Goal: Information Seeking & Learning: Learn about a topic

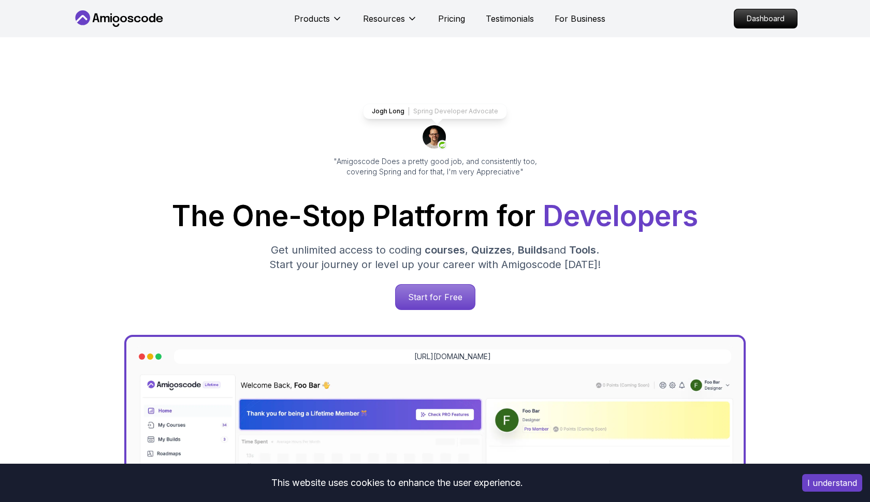
click at [759, 21] on p "Dashboard" at bounding box center [765, 18] width 63 height 19
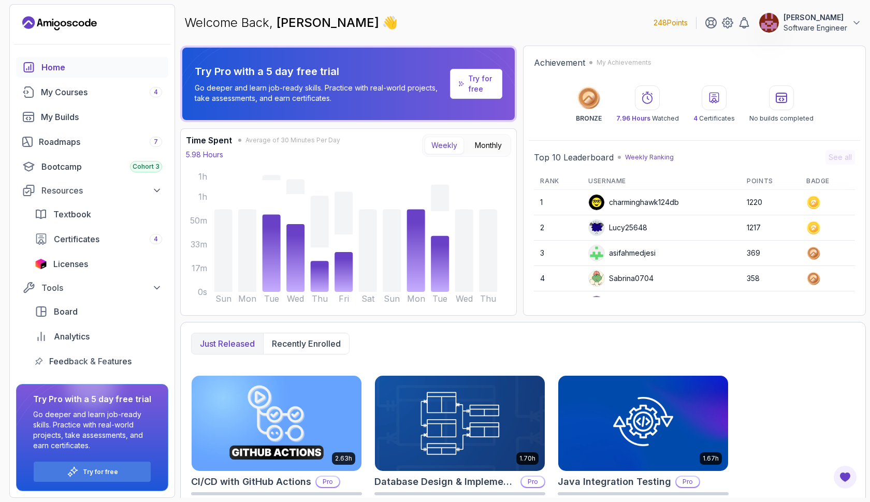
click at [489, 84] on p "Try for free" at bounding box center [481, 84] width 26 height 21
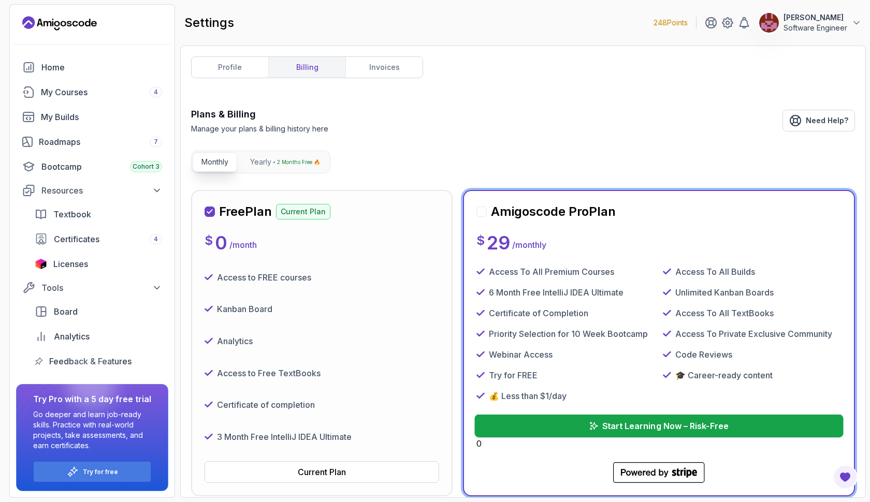
click at [585, 426] on button "Start Learning Now – Risk-Free" at bounding box center [658, 426] width 369 height 23
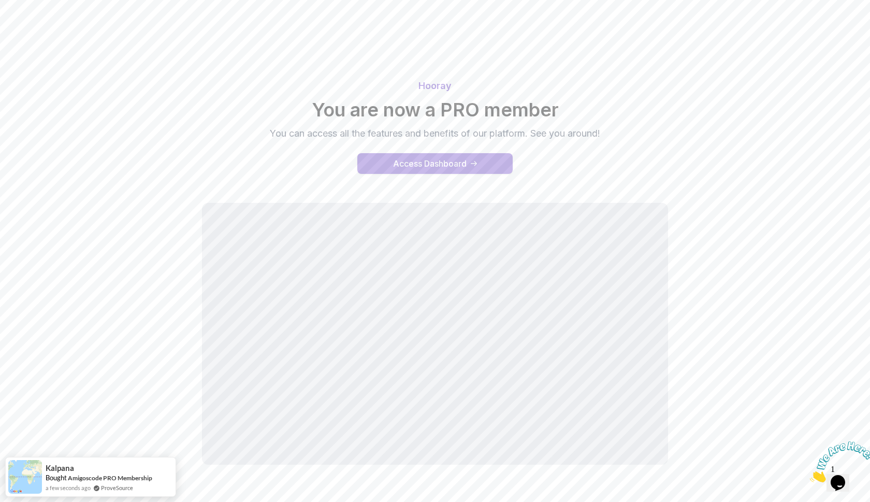
click at [459, 163] on div "Access Dashboard" at bounding box center [430, 163] width 74 height 12
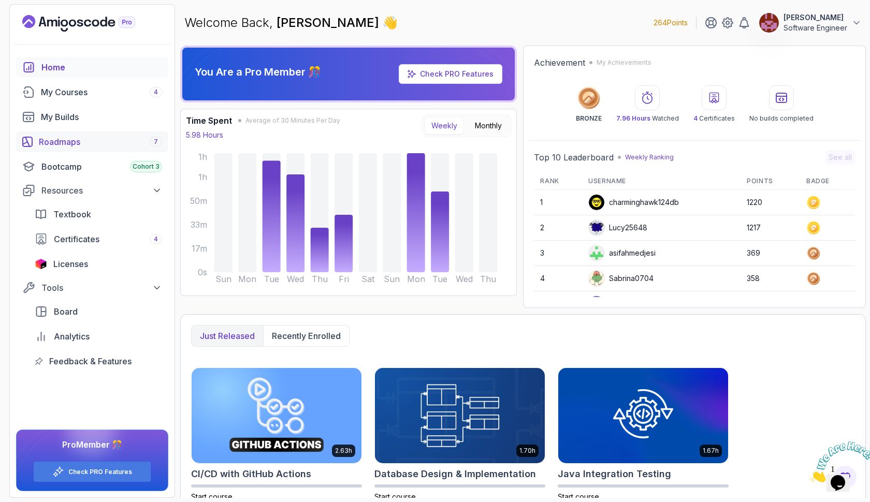
click at [92, 135] on link "Roadmaps 7" at bounding box center [92, 141] width 152 height 21
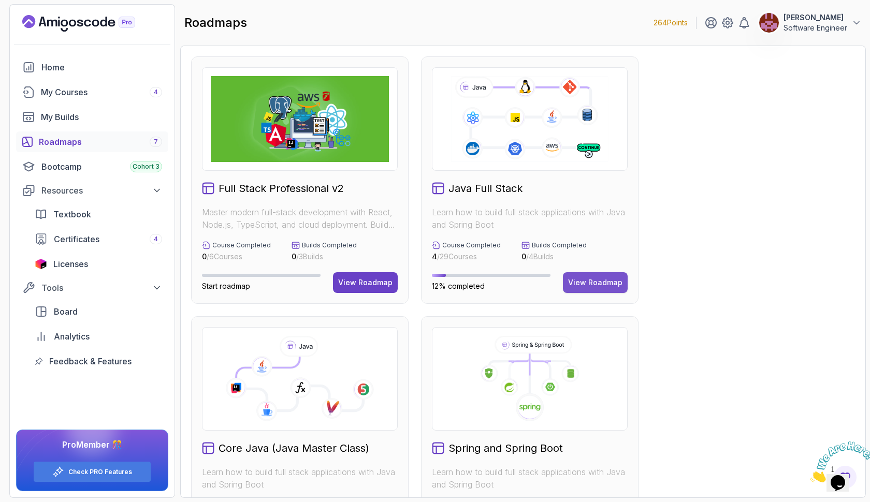
click at [577, 279] on div "View Roadmap" at bounding box center [595, 282] width 54 height 10
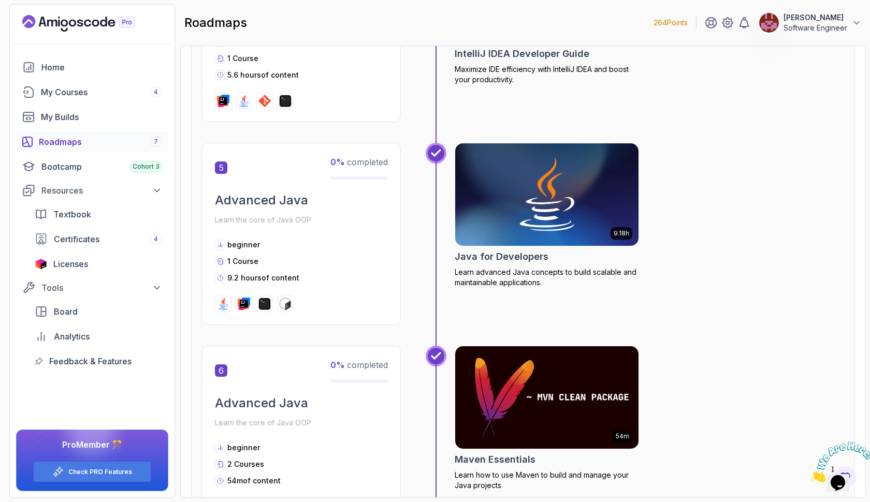
scroll to position [1081, 0]
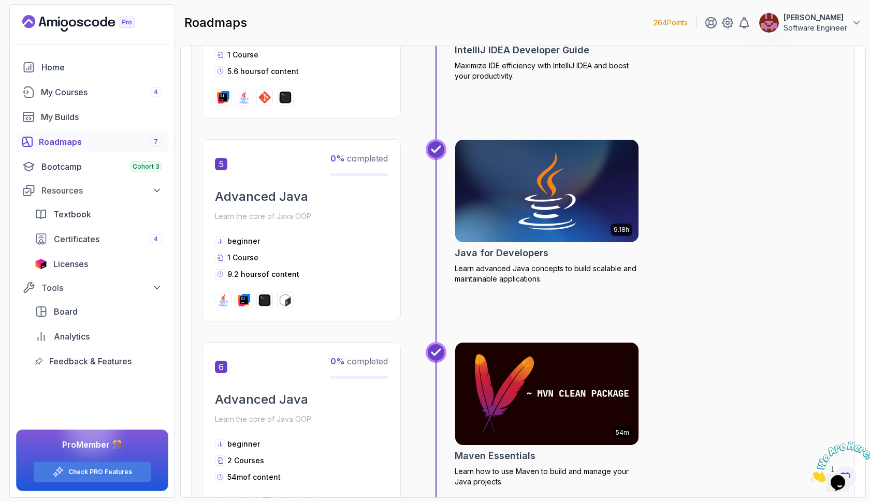
click at [547, 203] on img at bounding box center [546, 191] width 193 height 108
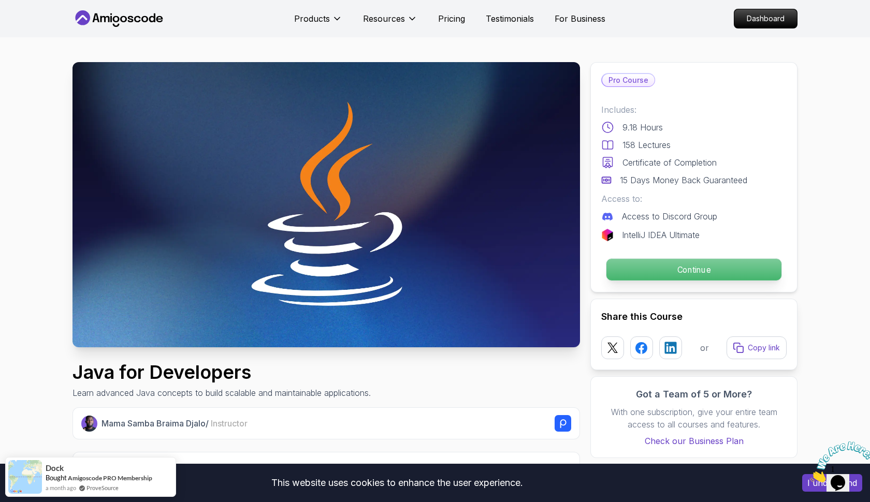
click at [629, 273] on p "Continue" at bounding box center [693, 270] width 175 height 22
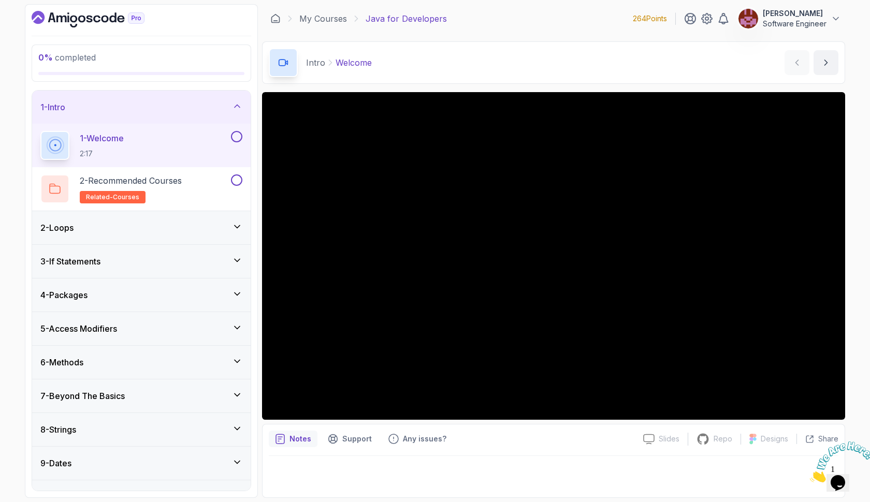
click at [236, 224] on icon at bounding box center [237, 227] width 10 height 10
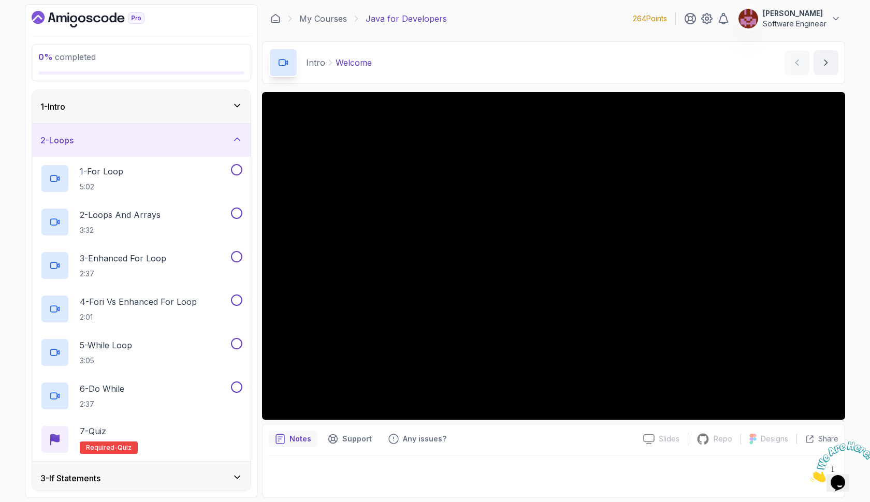
click at [236, 107] on icon at bounding box center [237, 105] width 10 height 10
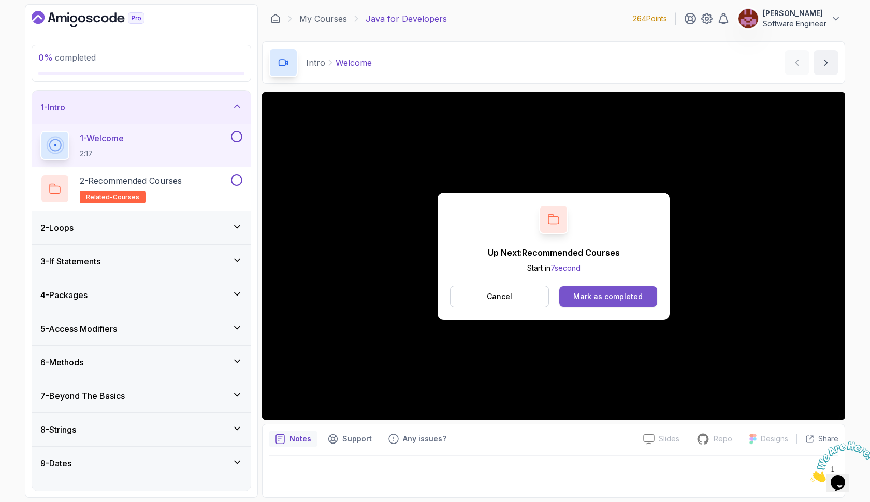
click at [601, 295] on div "Mark as completed" at bounding box center [607, 296] width 69 height 10
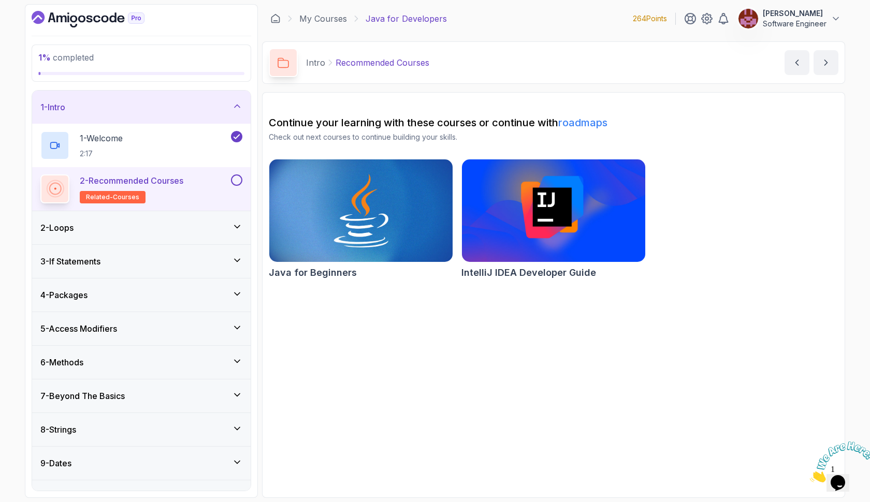
click at [236, 180] on button at bounding box center [236, 179] width 11 height 11
click at [194, 228] on div "2 - Loops" at bounding box center [141, 228] width 202 height 12
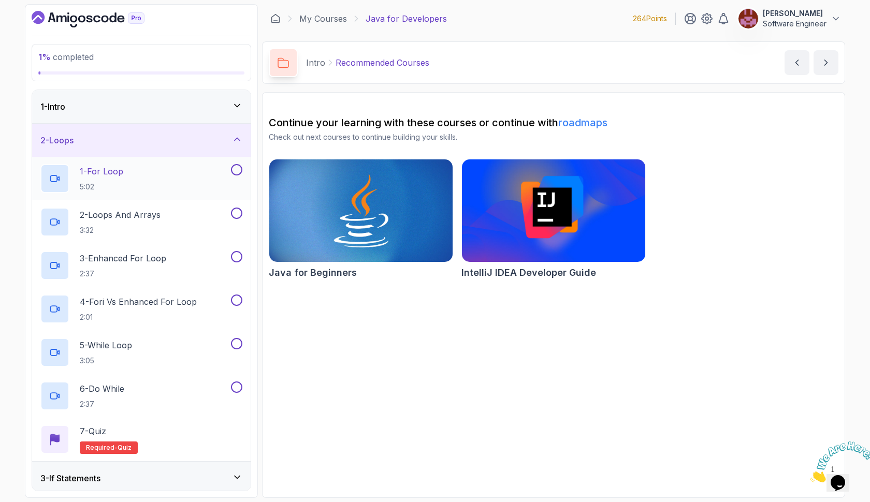
click at [144, 178] on div "1 - For Loop 5:02" at bounding box center [134, 178] width 188 height 29
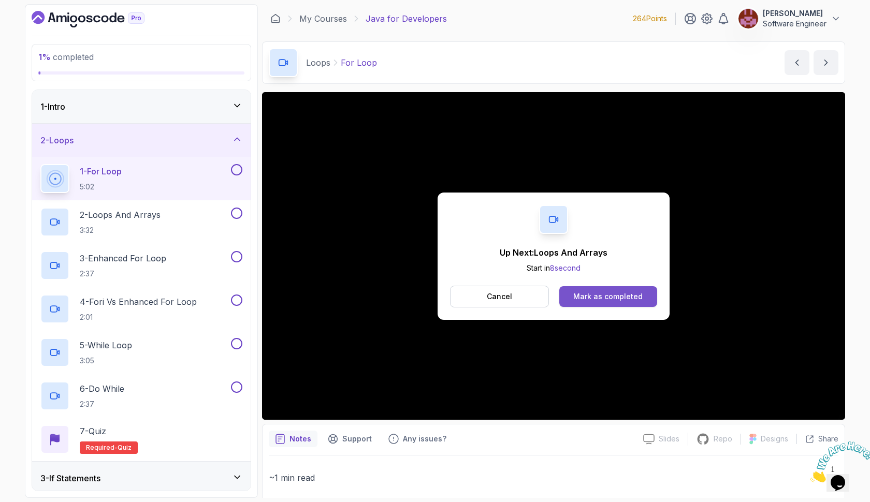
click at [640, 294] on div "Mark as completed" at bounding box center [607, 296] width 69 height 10
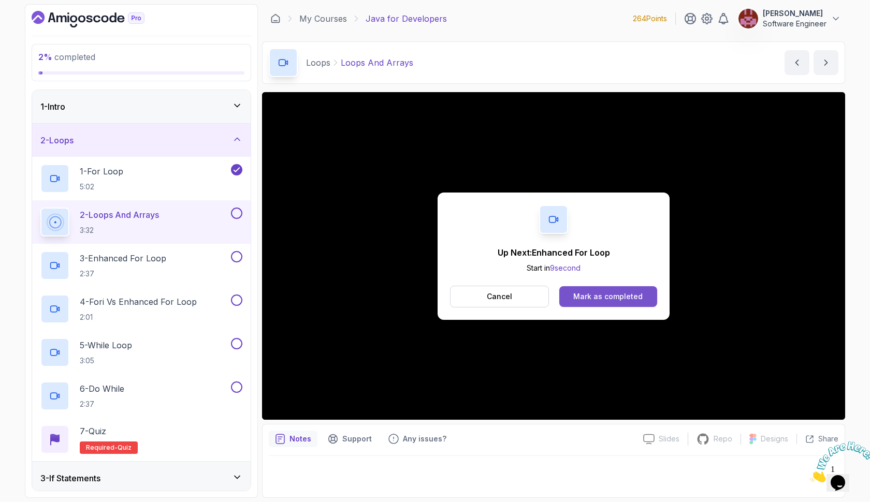
click at [639, 292] on div "Mark as completed" at bounding box center [607, 296] width 69 height 10
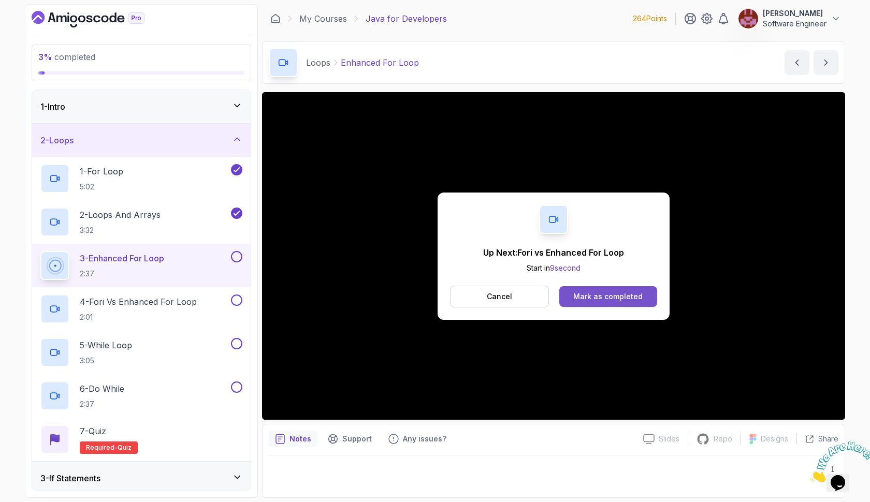
click at [634, 296] on div "Mark as completed" at bounding box center [607, 296] width 69 height 10
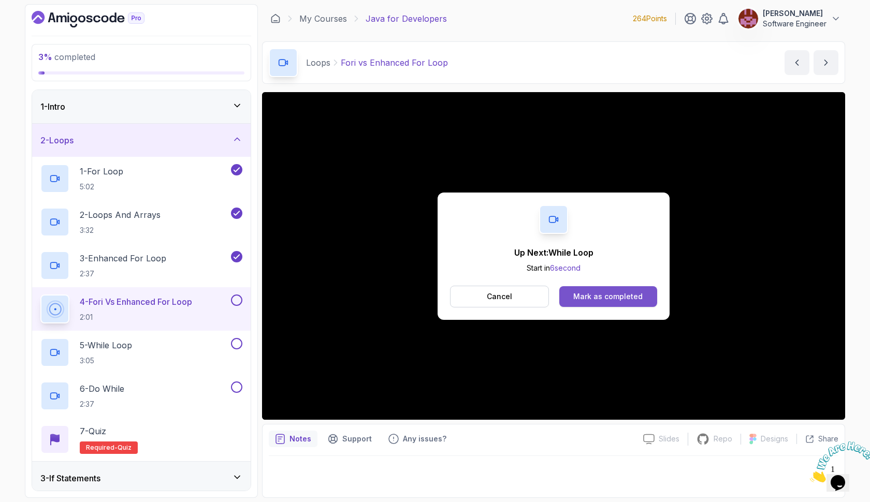
click at [617, 292] on div "Mark as completed" at bounding box center [607, 296] width 69 height 10
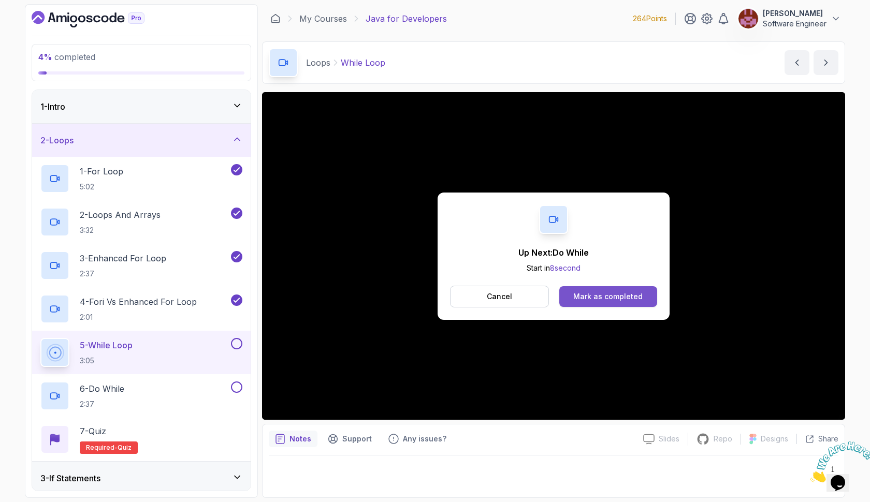
click at [602, 288] on button "Mark as completed" at bounding box center [608, 296] width 98 height 21
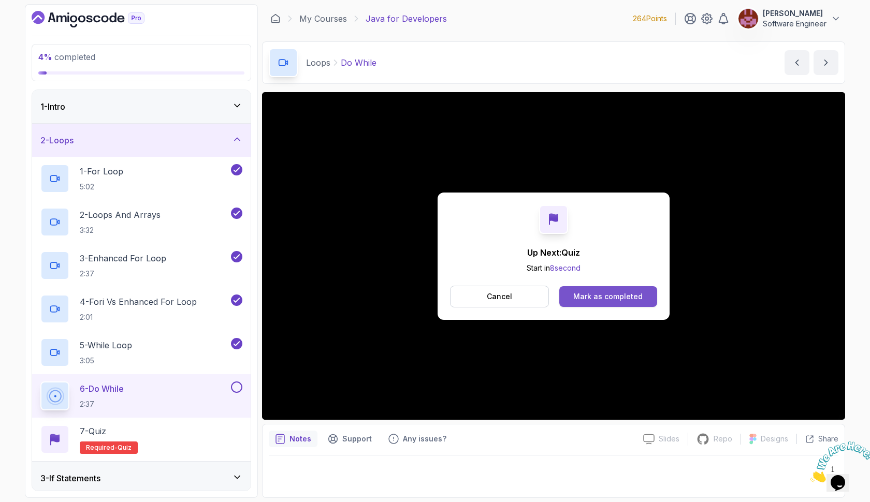
click at [605, 297] on div "Mark as completed" at bounding box center [607, 296] width 69 height 10
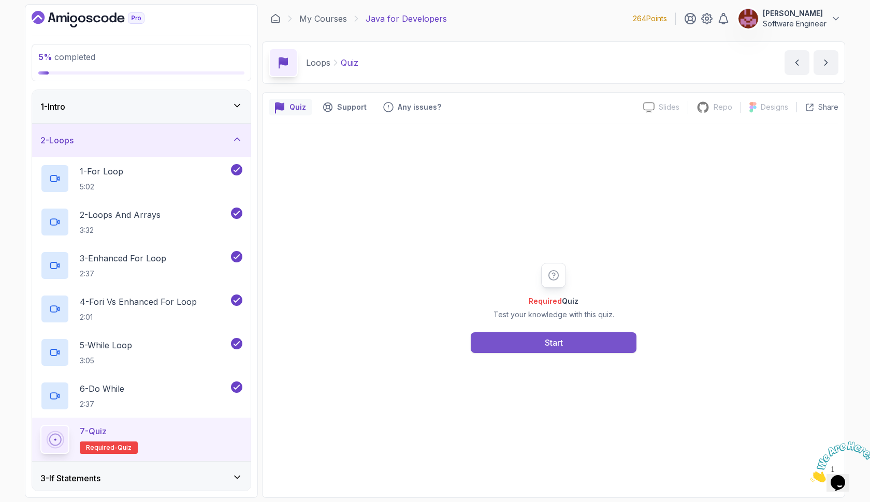
click at [584, 335] on button "Start" at bounding box center [554, 342] width 166 height 21
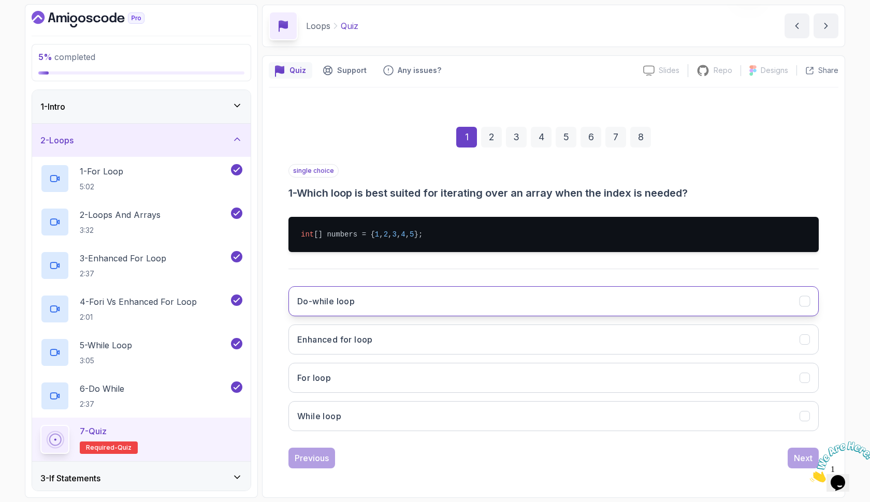
scroll to position [37, 0]
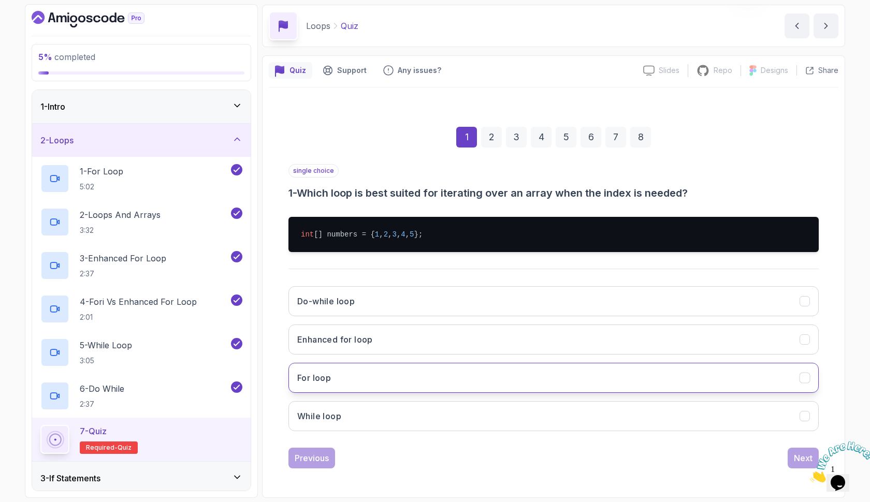
click at [468, 380] on button "For loop" at bounding box center [553, 378] width 530 height 30
click at [801, 461] on div "Next" at bounding box center [803, 458] width 19 height 12
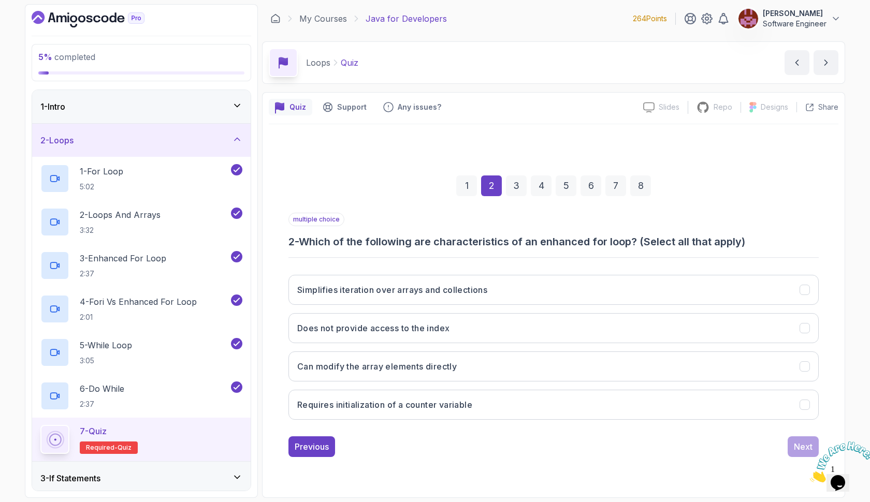
scroll to position [0, 0]
click at [805, 288] on div "Simplifies iteration over arrays and collections" at bounding box center [804, 289] width 11 height 11
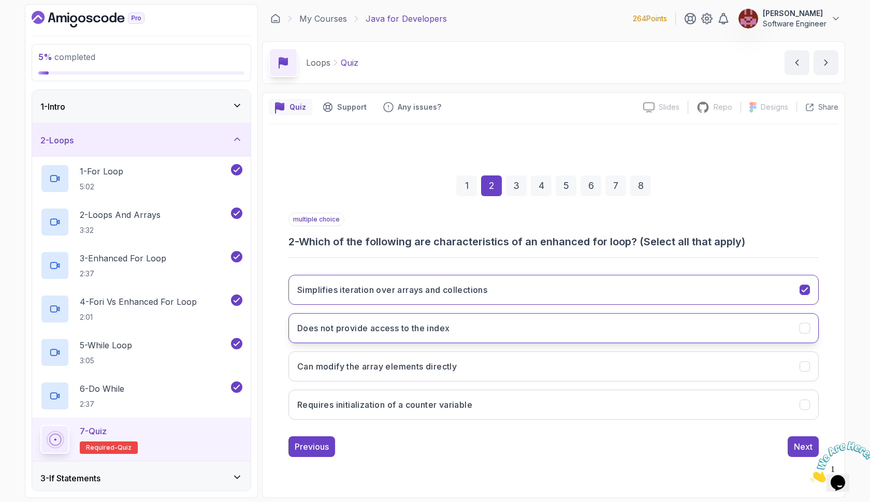
click at [805, 328] on div "Does not provide access to the index" at bounding box center [804, 327] width 11 height 11
click at [795, 446] on div "Next" at bounding box center [803, 447] width 19 height 12
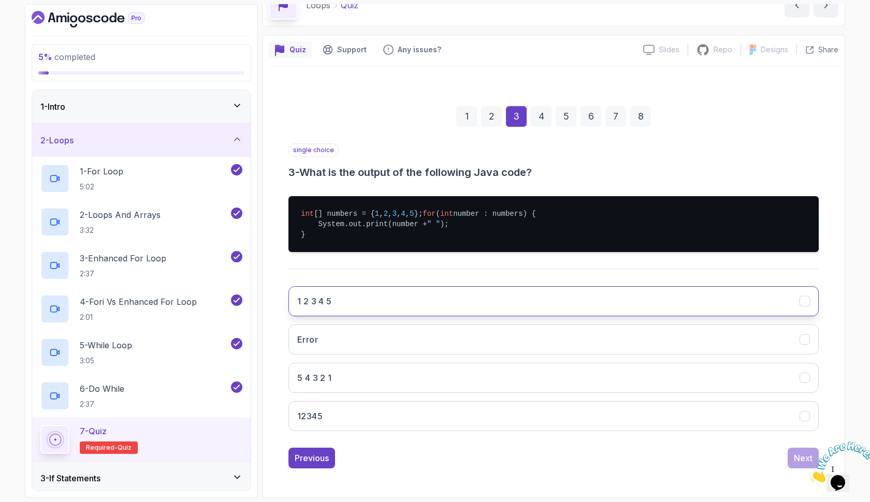
scroll to position [68, 0]
click at [389, 302] on button "1 2 3 4 5" at bounding box center [553, 301] width 530 height 30
click at [798, 459] on div "Next" at bounding box center [803, 458] width 19 height 12
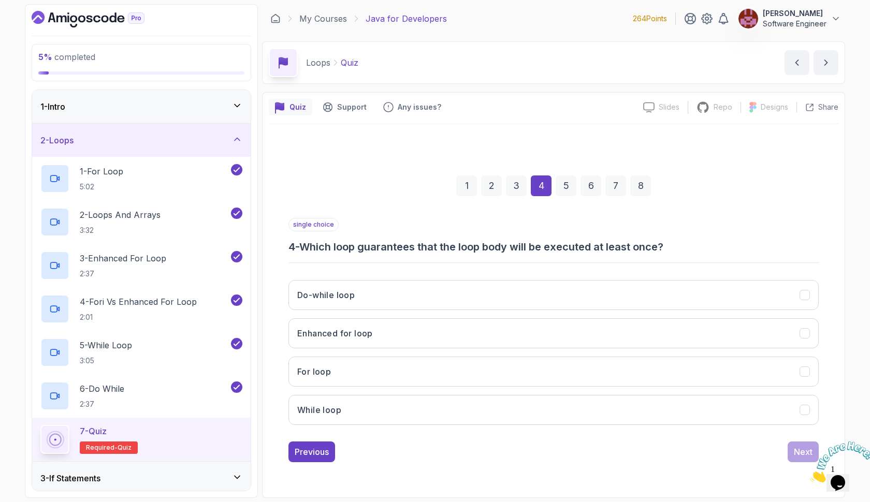
scroll to position [0, 0]
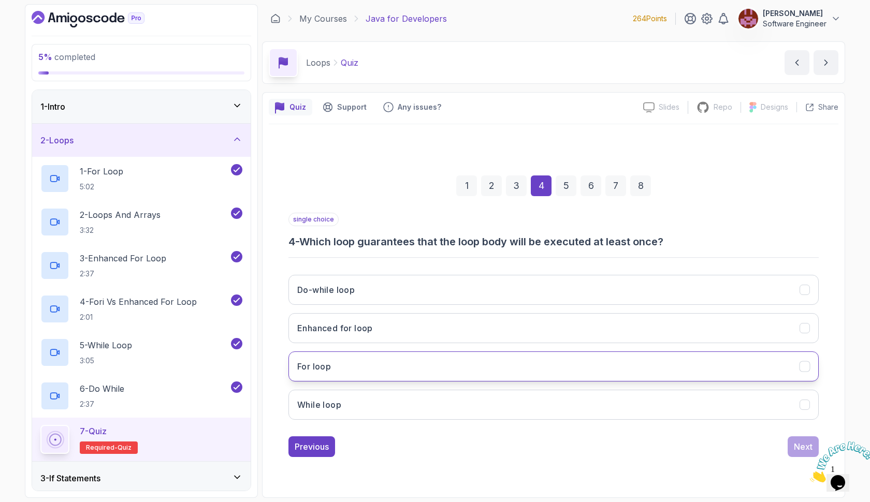
click at [751, 354] on button "For loop" at bounding box center [553, 366] width 530 height 30
click at [799, 445] on div "Next" at bounding box center [803, 447] width 19 height 12
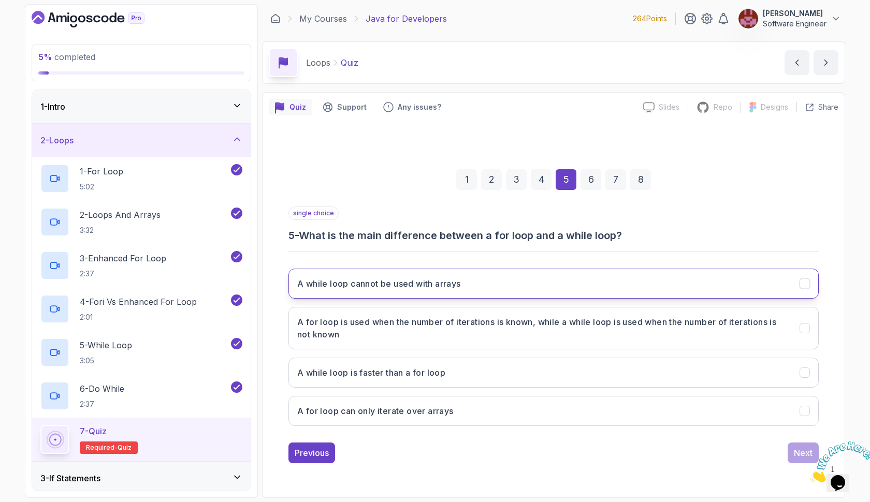
click at [633, 291] on button "A while loop cannot be used with arrays" at bounding box center [553, 284] width 530 height 30
click at [795, 453] on div "Next" at bounding box center [803, 453] width 19 height 12
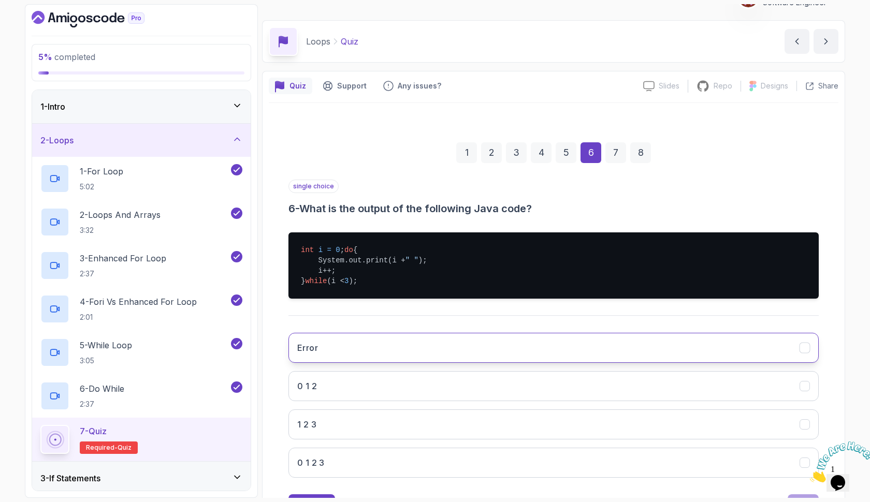
scroll to position [37, 0]
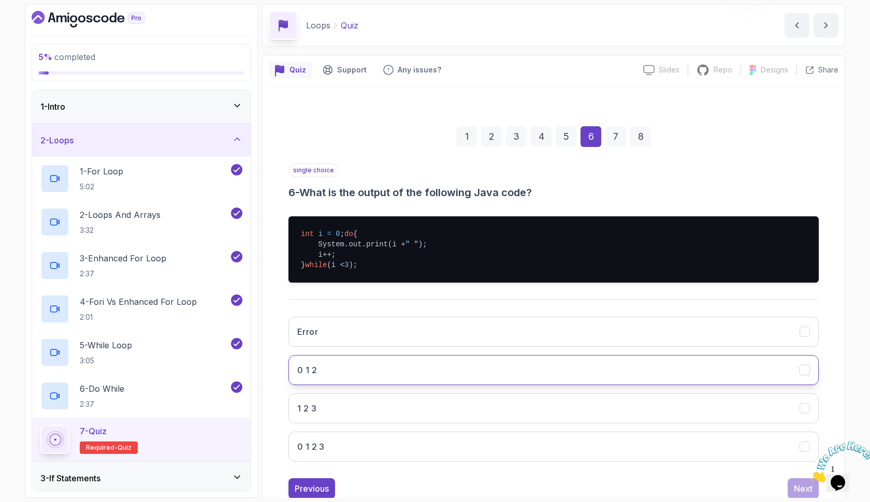
click at [648, 379] on button "0 1 2" at bounding box center [553, 370] width 530 height 30
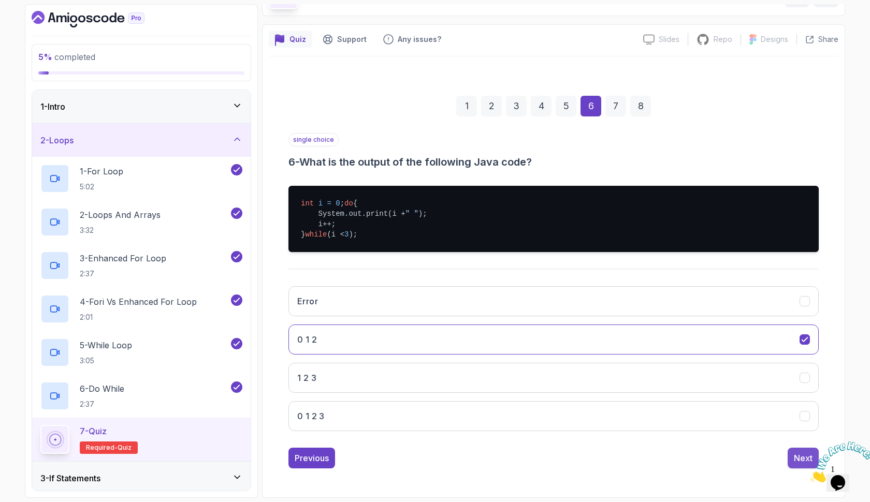
scroll to position [78, 0]
click at [799, 454] on div "Next" at bounding box center [803, 458] width 19 height 12
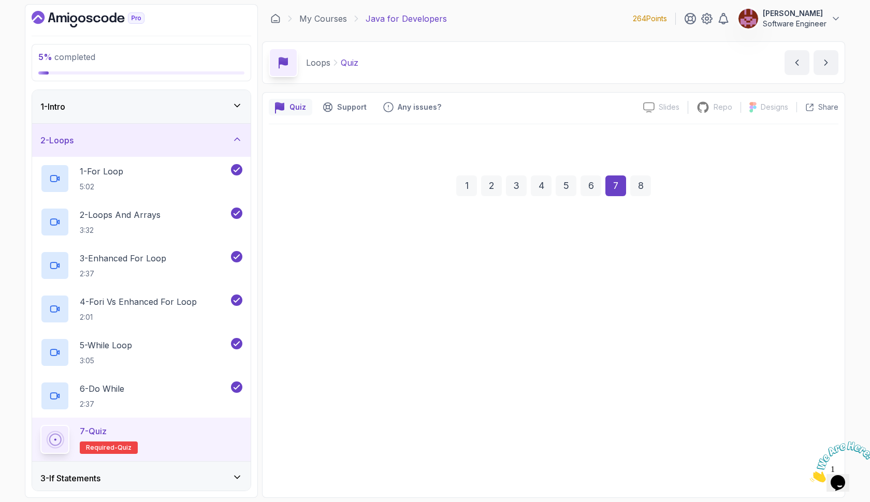
scroll to position [0, 0]
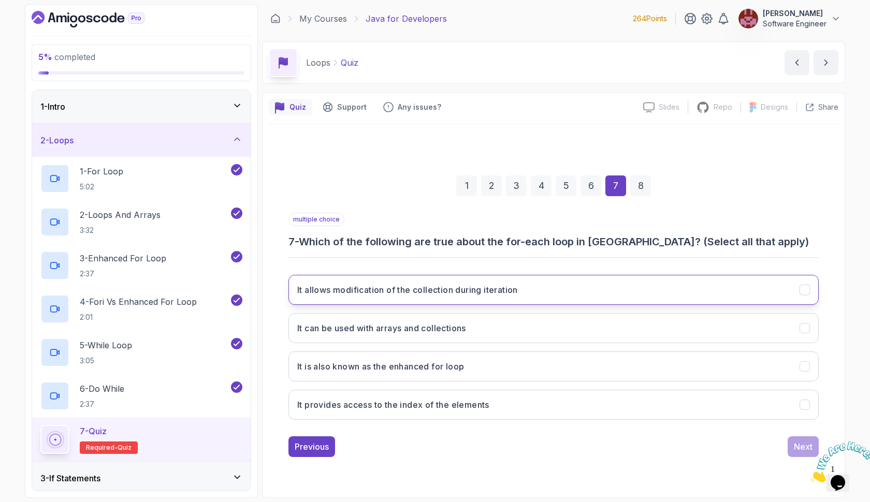
click at [622, 290] on button "It allows modification of the collection during iteration" at bounding box center [553, 290] width 530 height 30
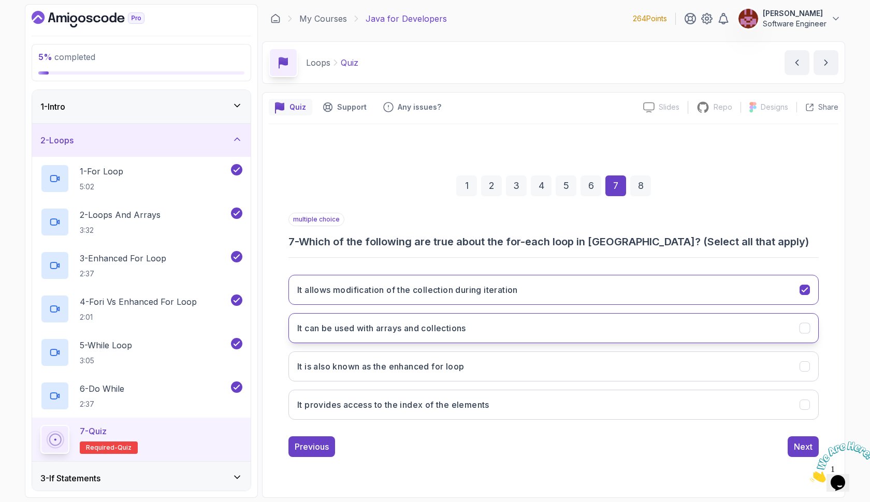
click at [609, 326] on button "It can be used with arrays and collections" at bounding box center [553, 328] width 530 height 30
click at [595, 327] on button "It can be used with arrays and collections" at bounding box center [553, 328] width 530 height 30
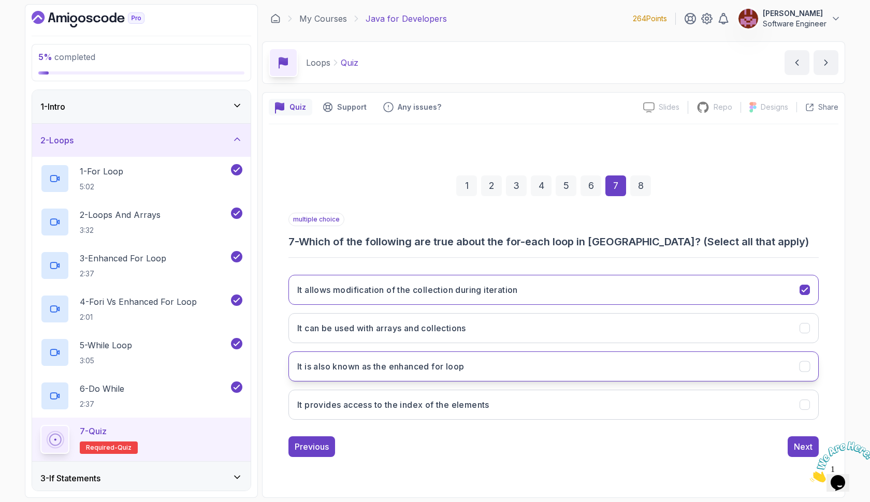
click at [586, 361] on button "It is also known as the enhanced for loop" at bounding box center [553, 366] width 530 height 30
click at [578, 370] on button "It is also known as the enhanced for loop" at bounding box center [553, 366] width 530 height 30
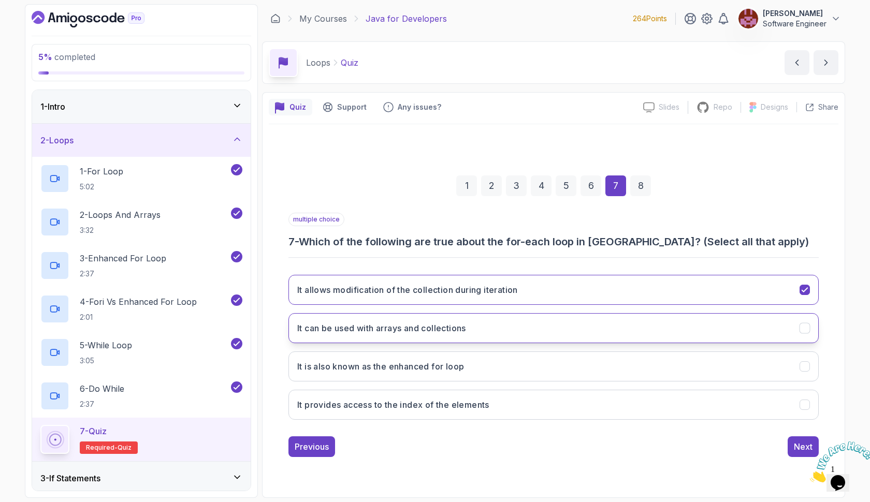
click at [580, 329] on button "It can be used with arrays and collections" at bounding box center [553, 328] width 530 height 30
click at [562, 393] on button "It provides access to the index of the elements" at bounding box center [553, 405] width 530 height 30
click at [793, 445] on button "Next" at bounding box center [802, 446] width 31 height 21
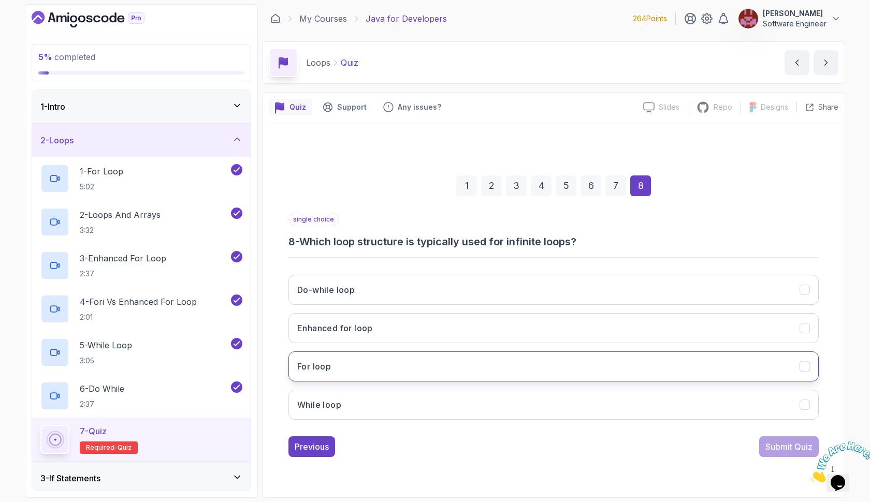
click at [582, 358] on button "For loop" at bounding box center [553, 366] width 530 height 30
click at [779, 445] on div "Submit Quiz" at bounding box center [788, 447] width 47 height 12
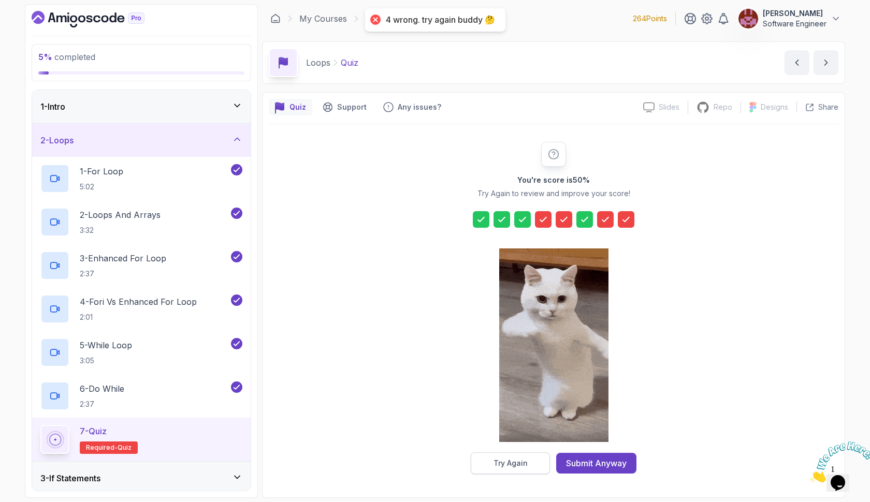
click at [504, 463] on div "Try Again" at bounding box center [510, 463] width 34 height 10
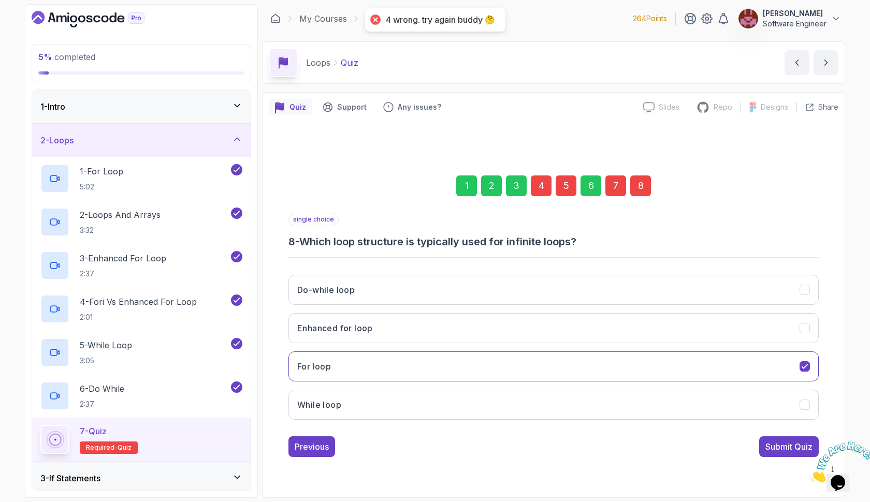
click at [545, 184] on div "4" at bounding box center [541, 185] width 21 height 21
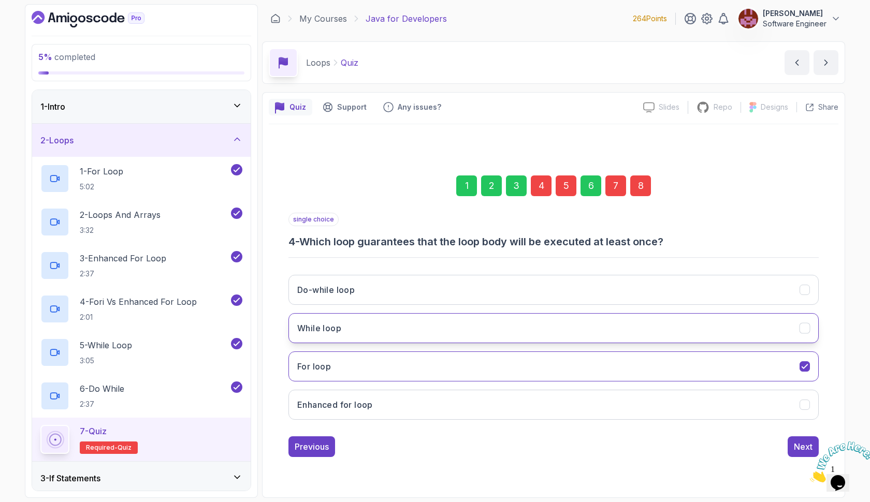
click at [481, 325] on button "While loop" at bounding box center [553, 328] width 530 height 30
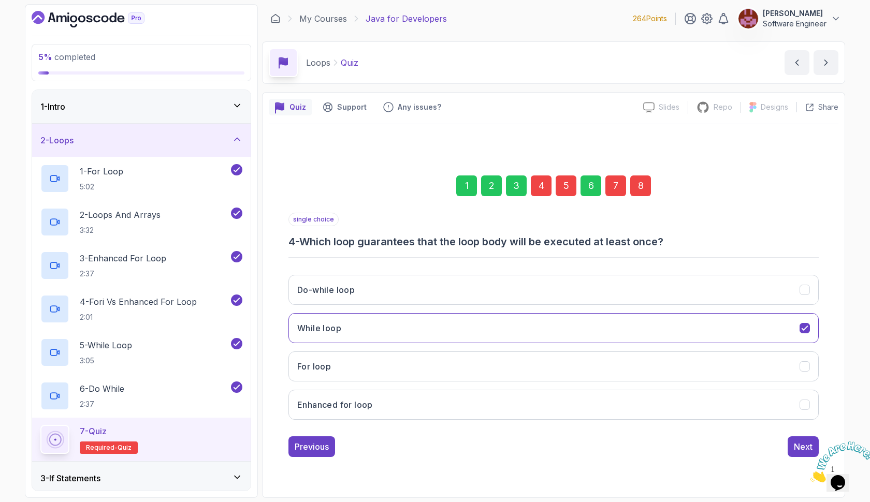
click at [563, 187] on div "5" at bounding box center [565, 185] width 21 height 21
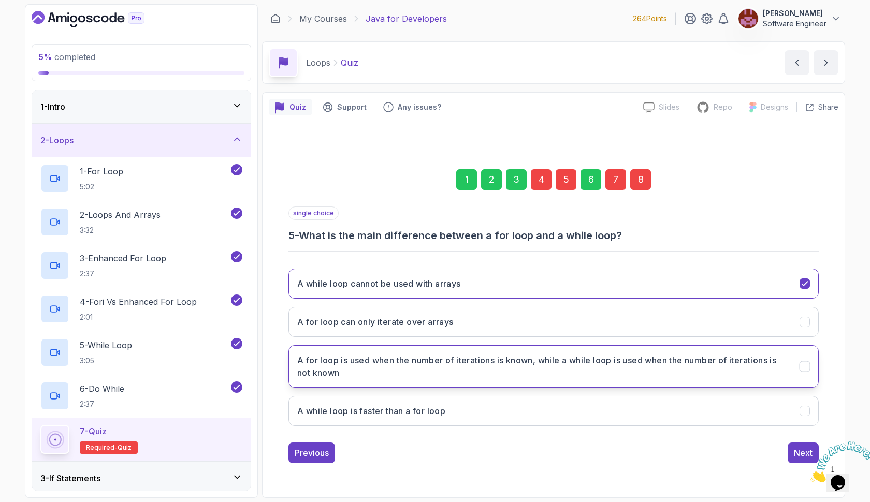
click at [524, 369] on h3 "A for loop is used when the number of iterations is known, while a while loop i…" at bounding box center [542, 366] width 490 height 25
click at [610, 182] on div "7" at bounding box center [615, 179] width 21 height 21
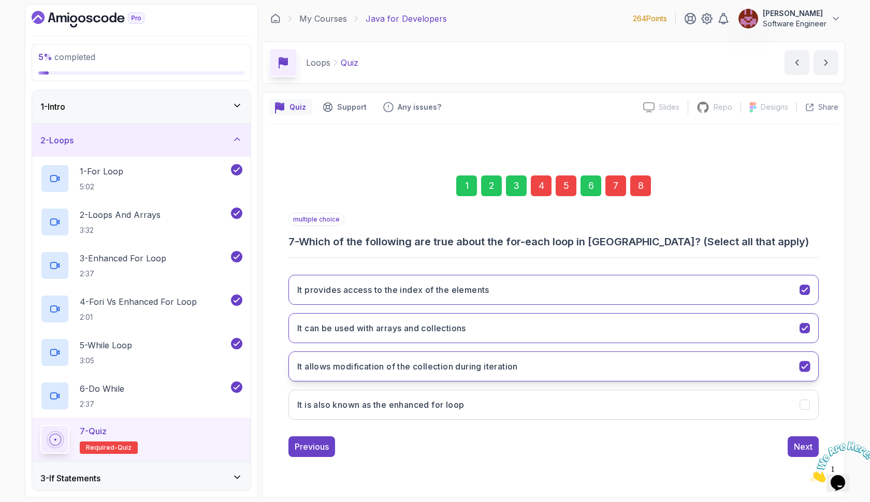
click at [534, 366] on button "It allows modification of the collection during iteration" at bounding box center [553, 366] width 530 height 30
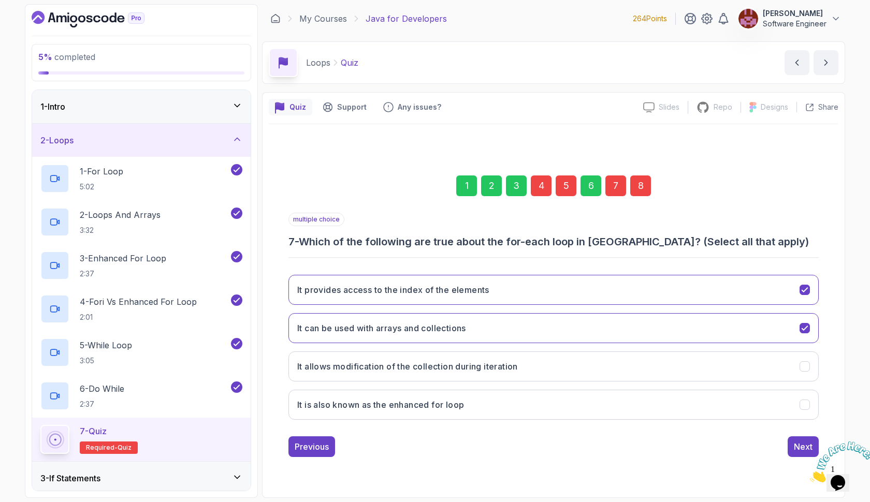
click at [639, 186] on div "8" at bounding box center [640, 185] width 21 height 21
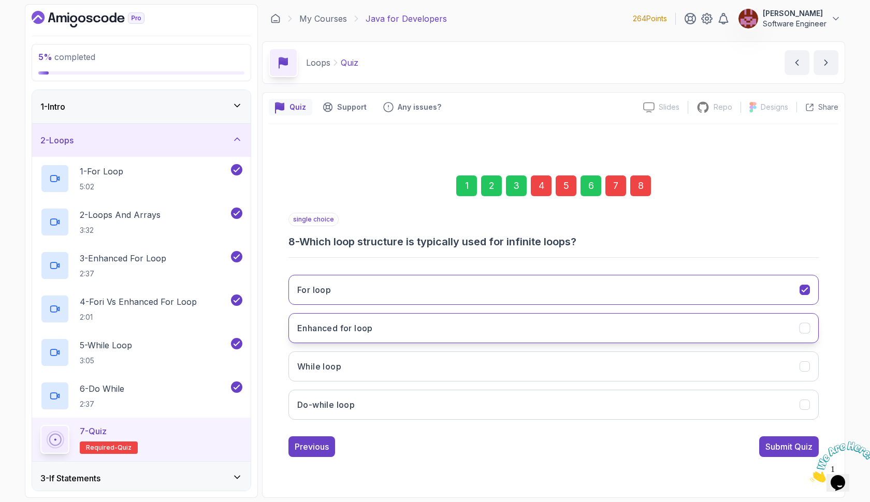
click at [556, 319] on button "Enhanced for loop" at bounding box center [553, 328] width 530 height 30
click at [670, 406] on button "Do-while loop" at bounding box center [553, 405] width 530 height 30
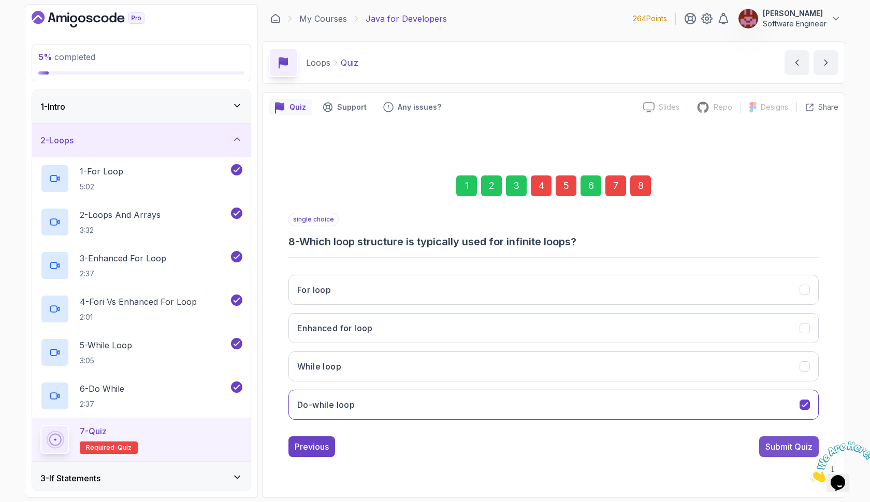
click at [788, 449] on div "Submit Quiz" at bounding box center [788, 447] width 47 height 12
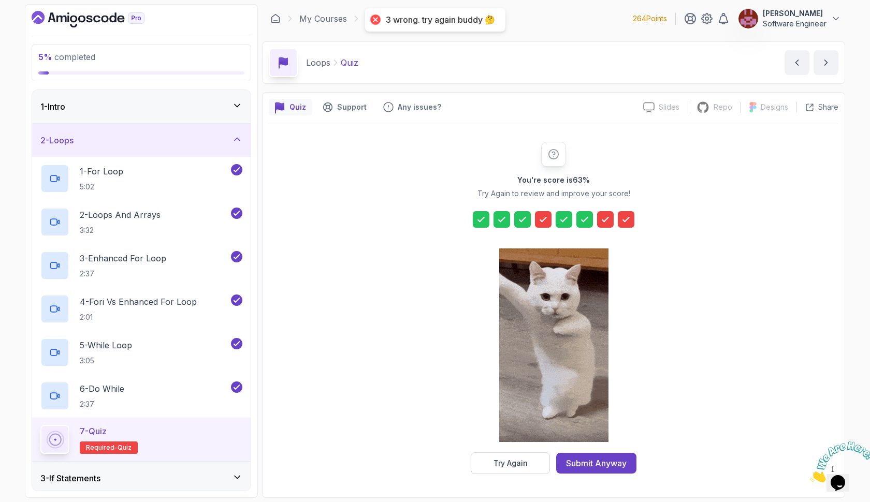
click at [541, 217] on icon at bounding box center [543, 219] width 10 height 10
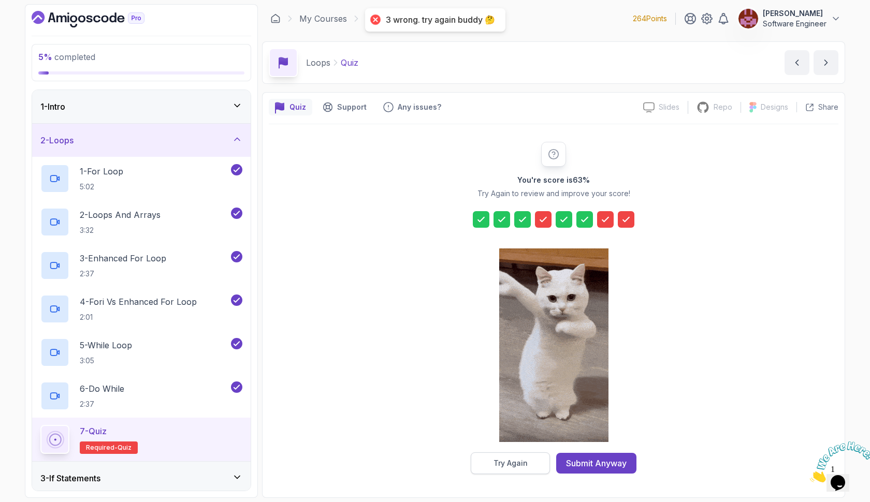
click at [523, 464] on div "Try Again" at bounding box center [510, 463] width 34 height 10
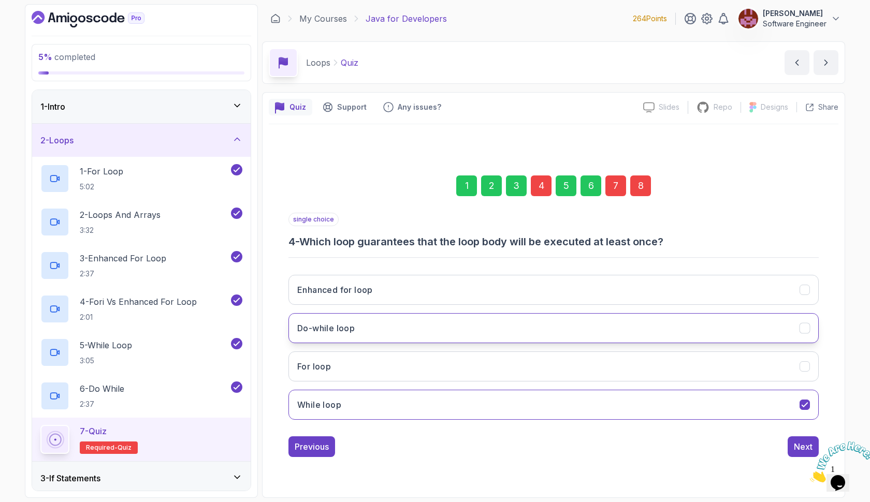
click at [450, 334] on button "Do-while loop" at bounding box center [553, 328] width 530 height 30
click at [469, 287] on button "Enhanced for loop" at bounding box center [553, 290] width 530 height 30
click at [612, 186] on div "7" at bounding box center [615, 185] width 21 height 21
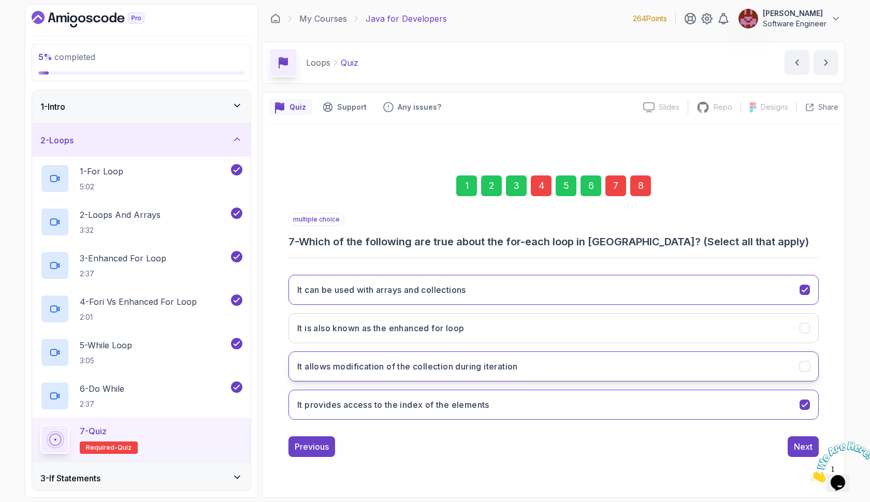
click at [516, 361] on h3 "It allows modification of the collection during iteration" at bounding box center [407, 366] width 221 height 12
click at [518, 326] on button "It is also known as the enhanced for loop" at bounding box center [553, 328] width 530 height 30
click at [638, 186] on div "8" at bounding box center [640, 185] width 21 height 21
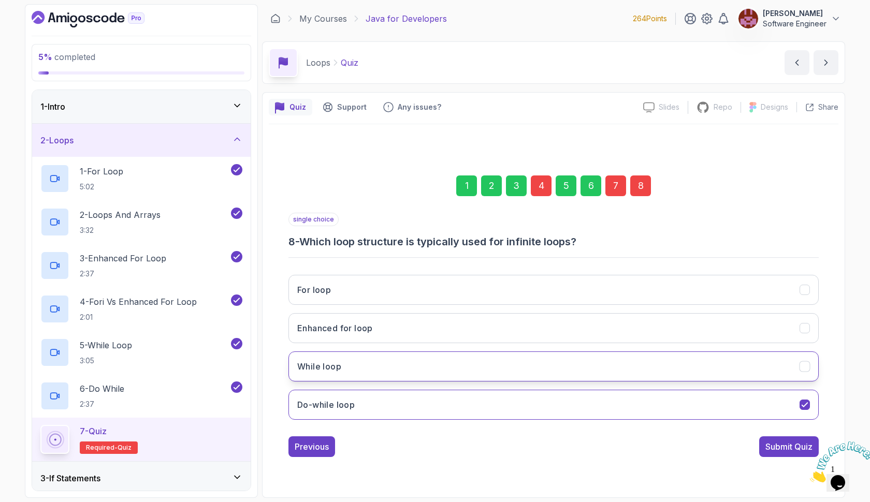
click at [484, 361] on button "While loop" at bounding box center [553, 366] width 530 height 30
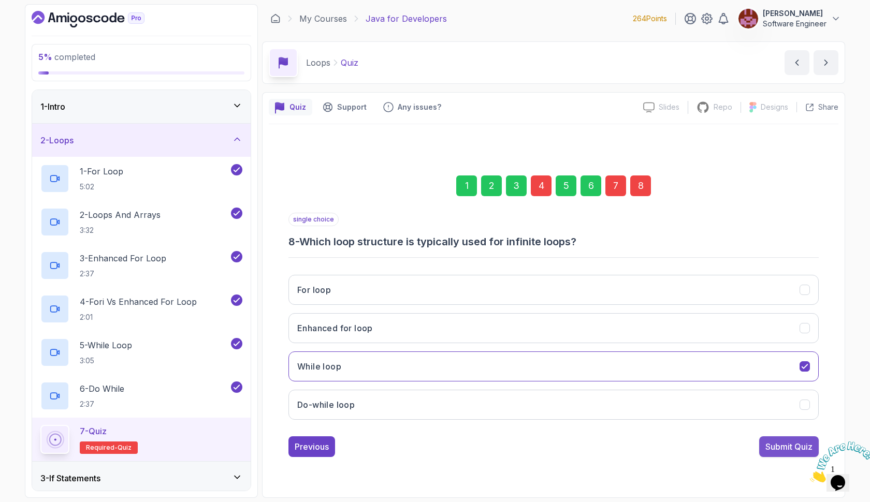
click at [781, 452] on div "Submit Quiz" at bounding box center [788, 447] width 47 height 12
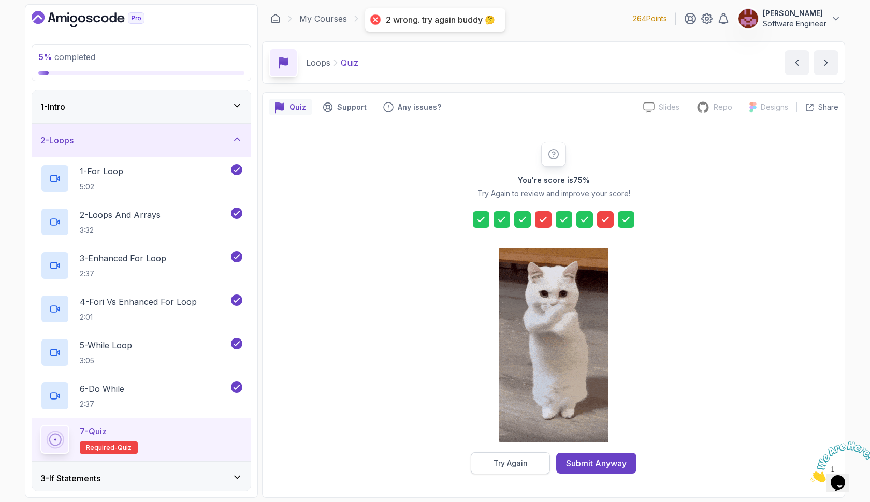
click at [501, 460] on div "Try Again" at bounding box center [510, 463] width 34 height 10
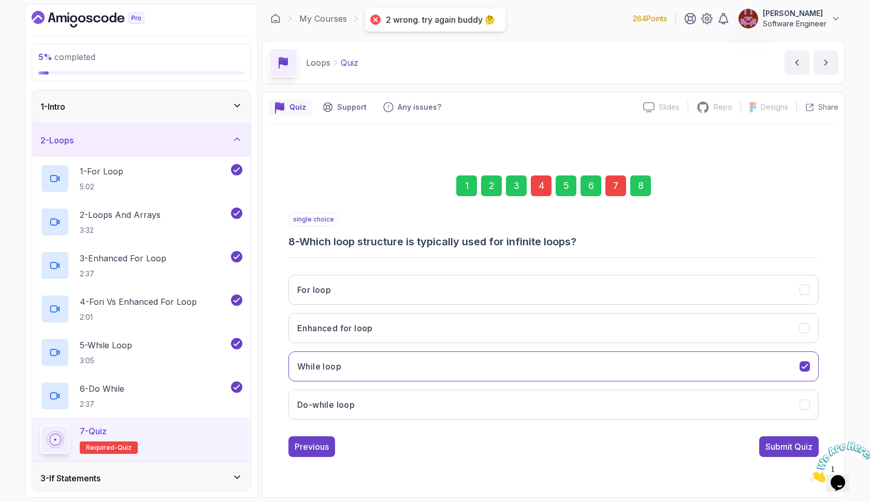
click at [543, 188] on div "4" at bounding box center [541, 185] width 21 height 21
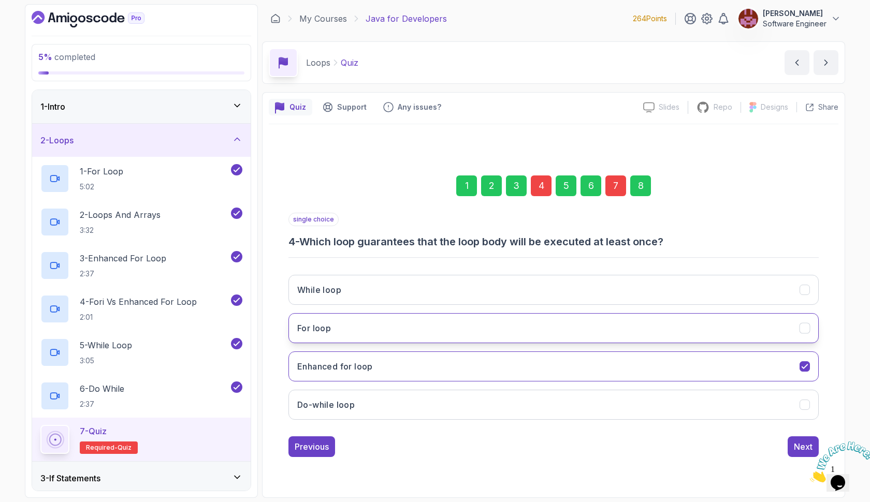
click at [475, 319] on button "For loop" at bounding box center [553, 328] width 530 height 30
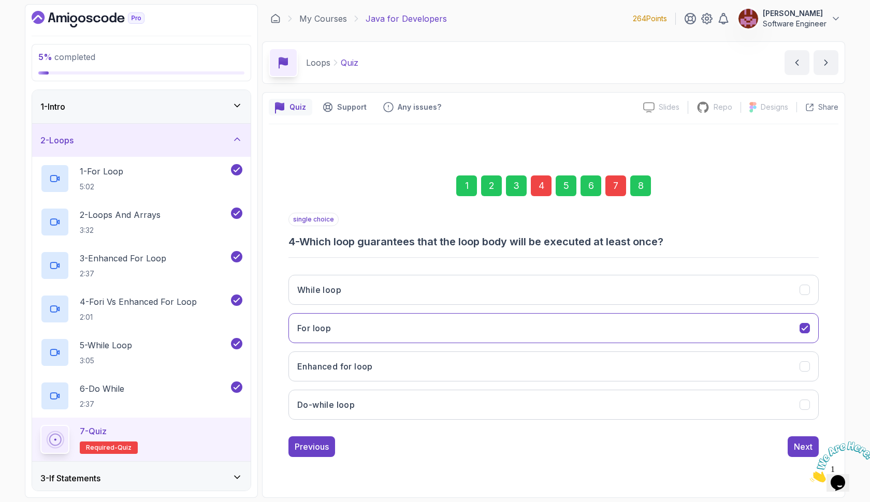
click at [612, 188] on div "7" at bounding box center [615, 185] width 21 height 21
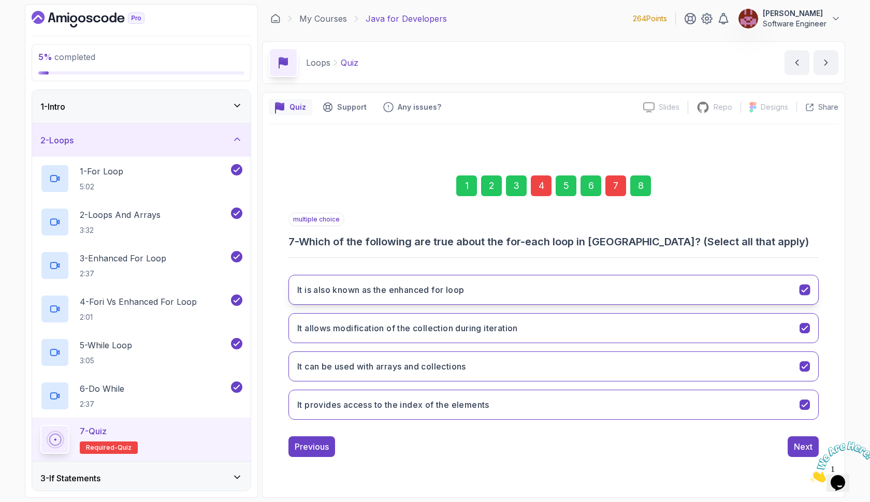
click at [526, 289] on button "It is also known as the enhanced for loop" at bounding box center [553, 290] width 530 height 30
click at [793, 447] on button "Next" at bounding box center [802, 446] width 31 height 21
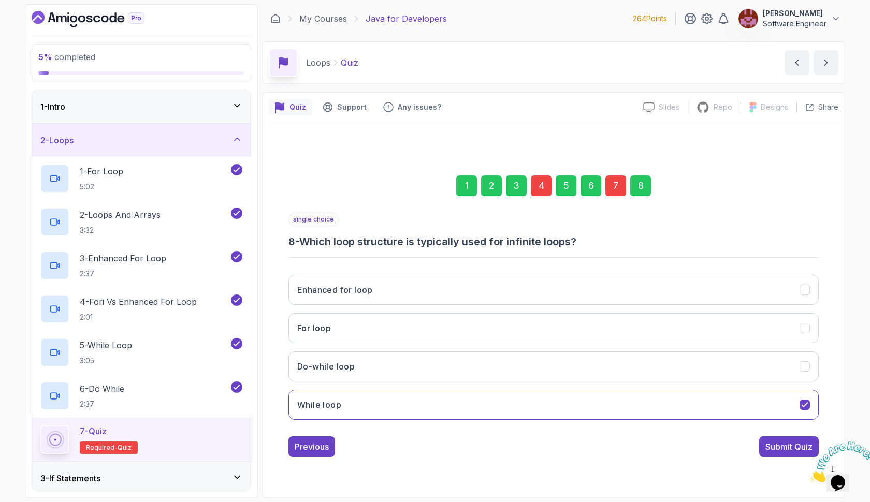
click at [793, 447] on div "Submit Quiz" at bounding box center [788, 447] width 47 height 12
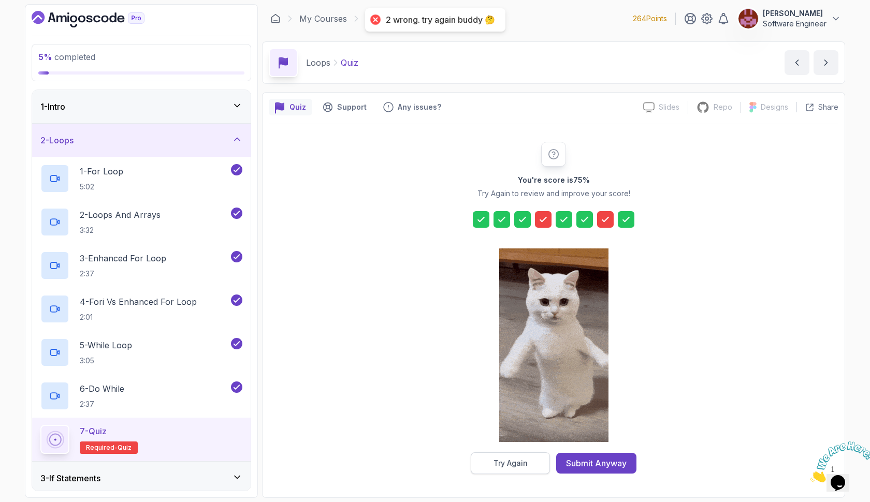
click at [519, 465] on div "Try Again" at bounding box center [510, 463] width 34 height 10
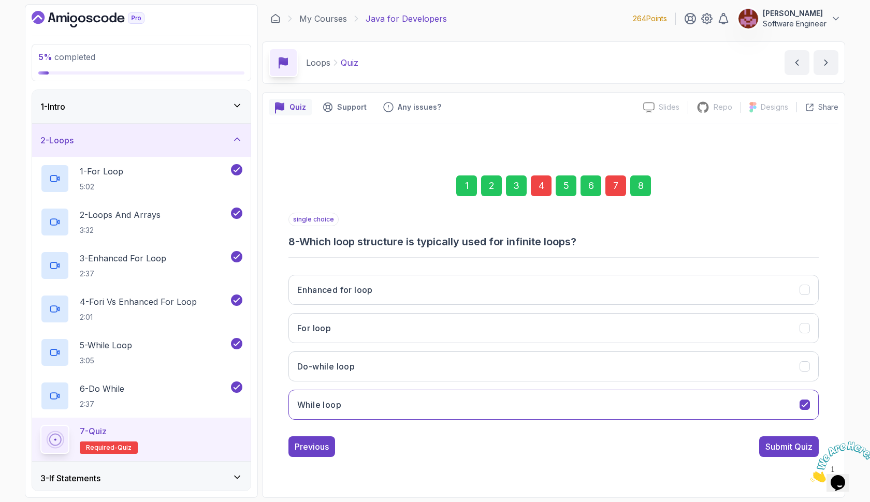
click at [547, 190] on div "4" at bounding box center [541, 185] width 21 height 21
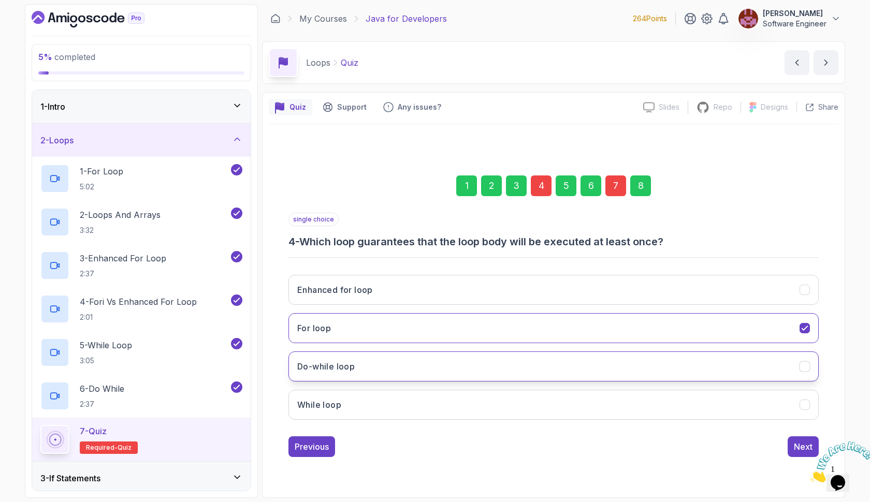
click at [433, 360] on button "Do-while loop" at bounding box center [553, 366] width 530 height 30
click at [448, 292] on button "Enhanced for loop" at bounding box center [553, 290] width 530 height 30
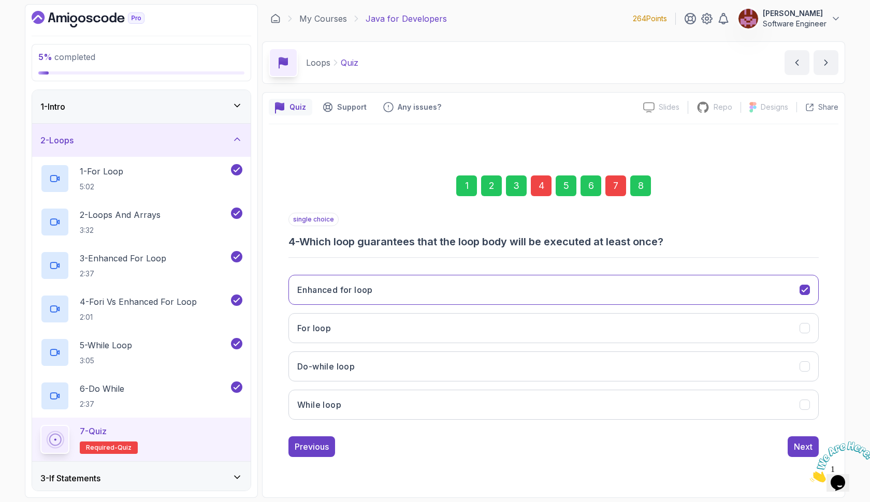
click at [639, 182] on div "8" at bounding box center [640, 185] width 21 height 21
click at [789, 445] on div "Submit Quiz" at bounding box center [788, 447] width 47 height 12
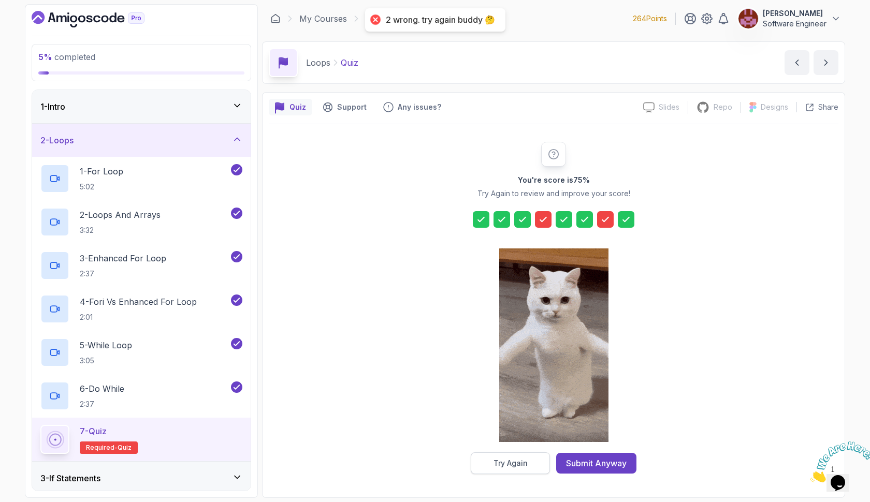
click at [489, 464] on button "Try Again" at bounding box center [510, 463] width 79 height 22
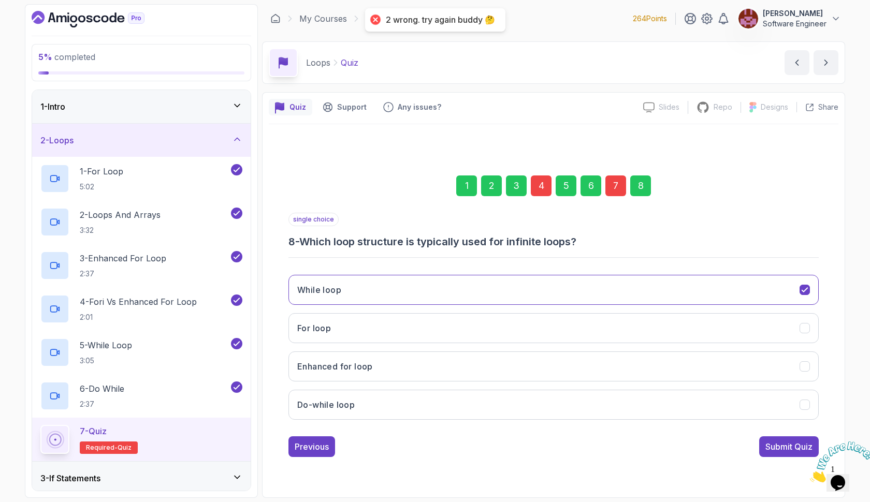
click at [539, 184] on div "4" at bounding box center [541, 185] width 21 height 21
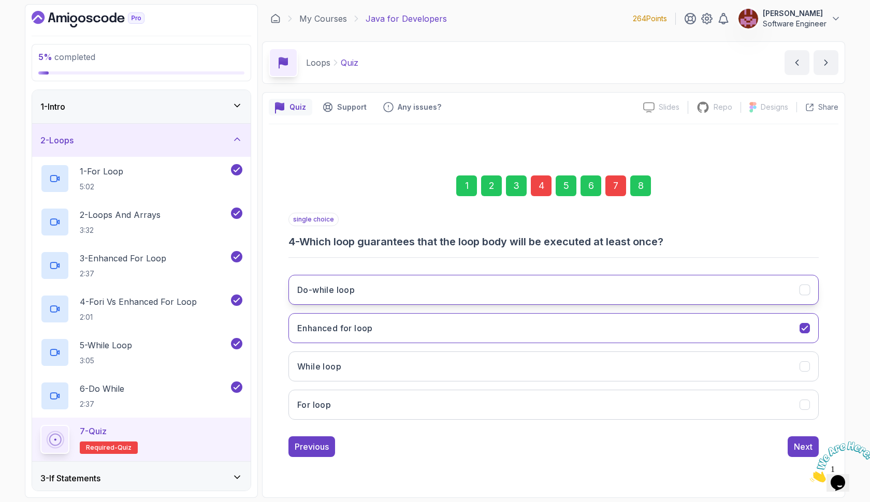
click at [427, 296] on button "Do-while loop" at bounding box center [553, 290] width 530 height 30
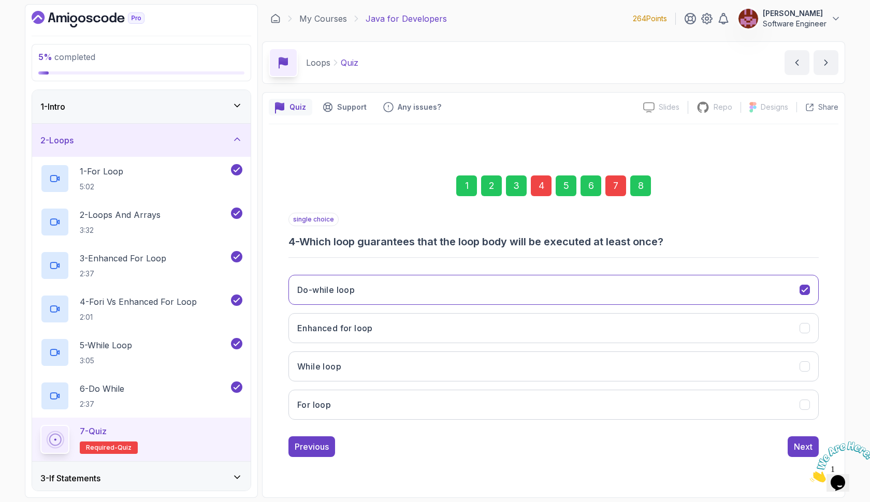
click at [638, 179] on div "8" at bounding box center [640, 185] width 21 height 21
click at [789, 447] on div "Submit Quiz" at bounding box center [788, 447] width 47 height 12
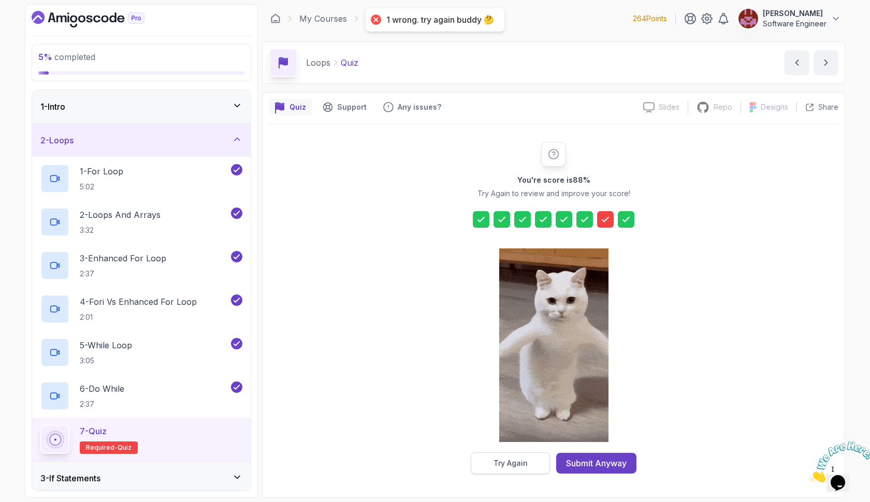
click at [506, 470] on button "Try Again" at bounding box center [510, 463] width 79 height 22
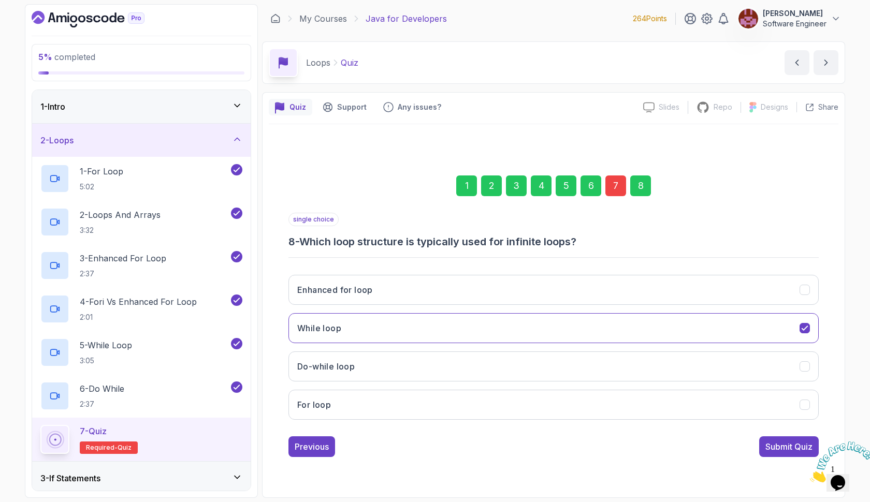
click at [539, 188] on div "4" at bounding box center [541, 185] width 21 height 21
click at [609, 186] on div "7" at bounding box center [615, 185] width 21 height 21
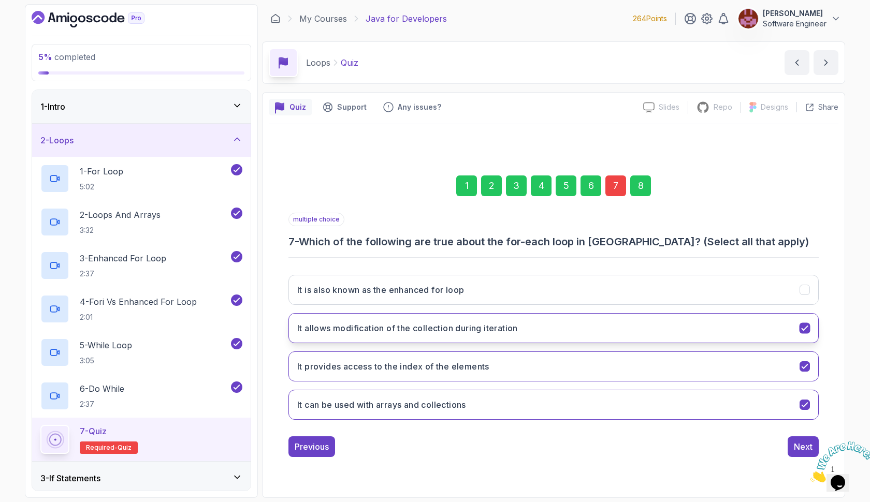
click at [537, 324] on button "It allows modification of the collection during iteration" at bounding box center [553, 328] width 530 height 30
click at [714, 365] on button "It provides access to the index of the elements" at bounding box center [553, 366] width 530 height 30
click at [709, 325] on button "It allows modification of the collection during iteration" at bounding box center [553, 328] width 530 height 30
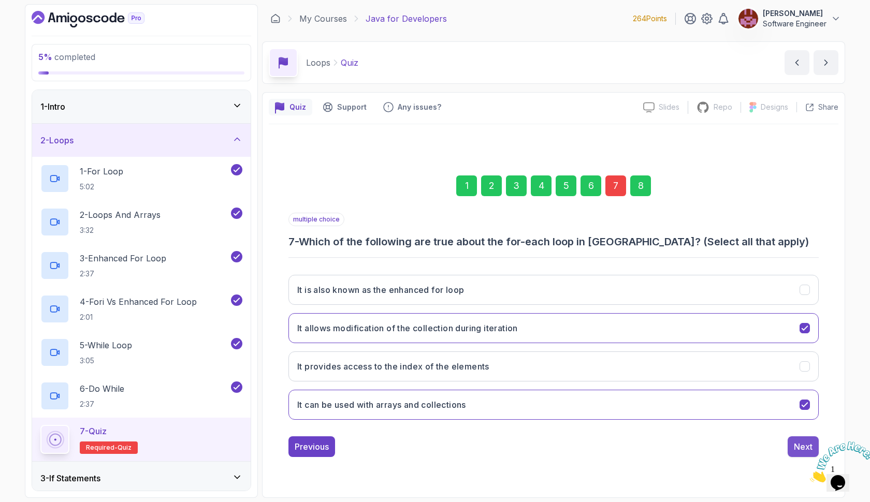
click at [802, 441] on div "Next" at bounding box center [803, 447] width 19 height 12
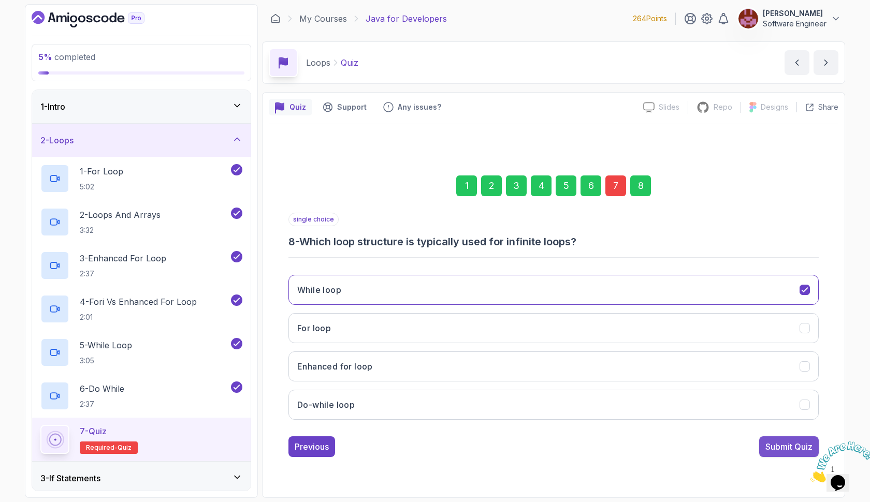
click at [797, 445] on div "Submit Quiz" at bounding box center [788, 447] width 47 height 12
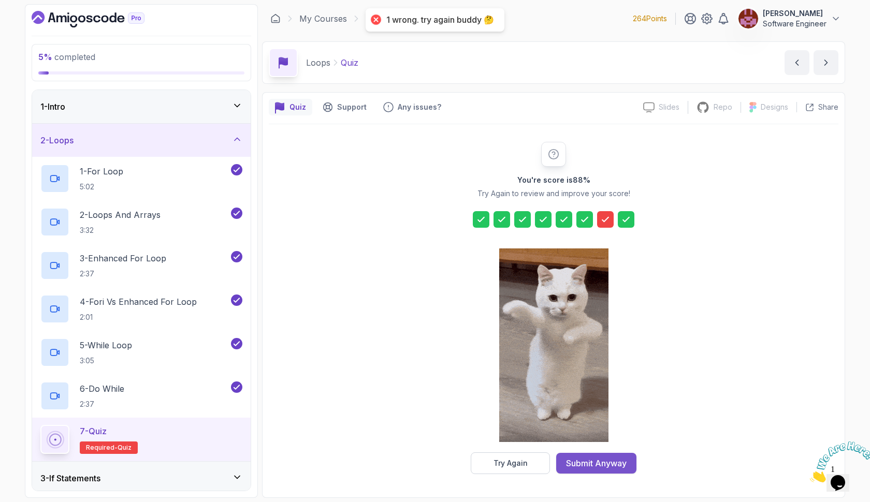
click at [571, 464] on div "Submit Anyway" at bounding box center [596, 463] width 61 height 12
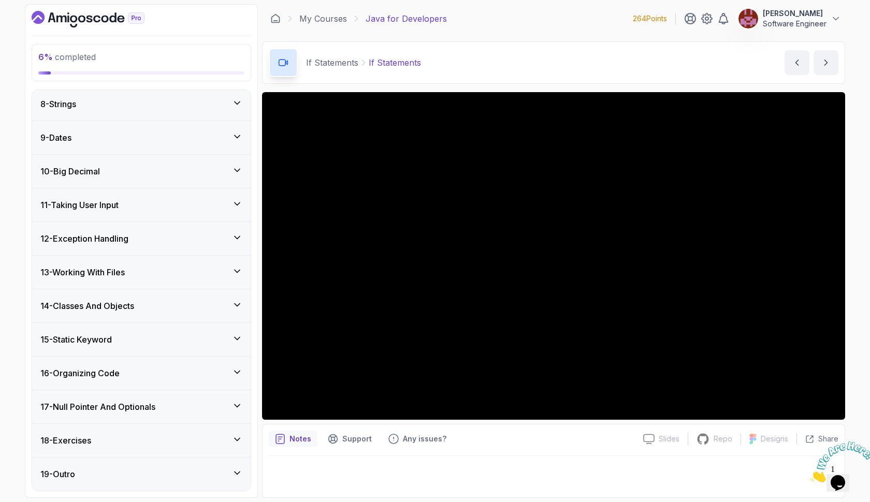
scroll to position [760, 0]
click at [121, 434] on div "18 - Exercises" at bounding box center [141, 440] width 202 height 12
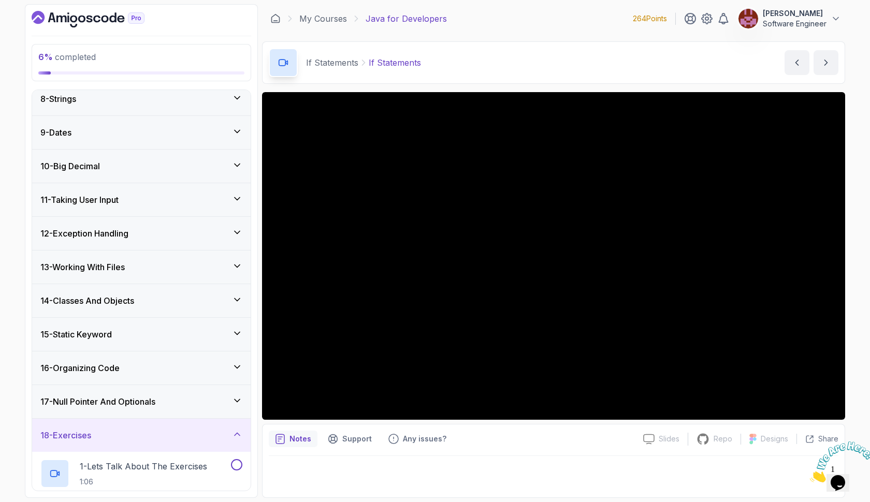
scroll to position [234, 0]
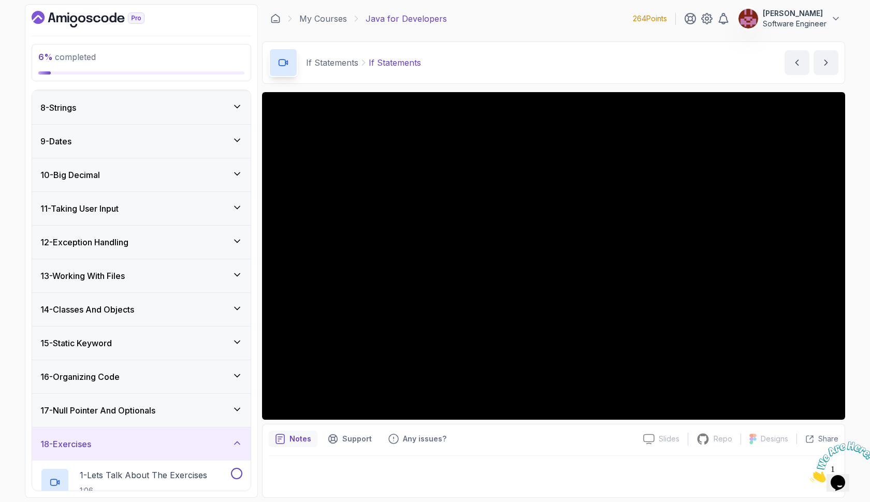
click at [124, 404] on div "17 - Null Pointer And Optionals" at bounding box center [141, 410] width 218 height 33
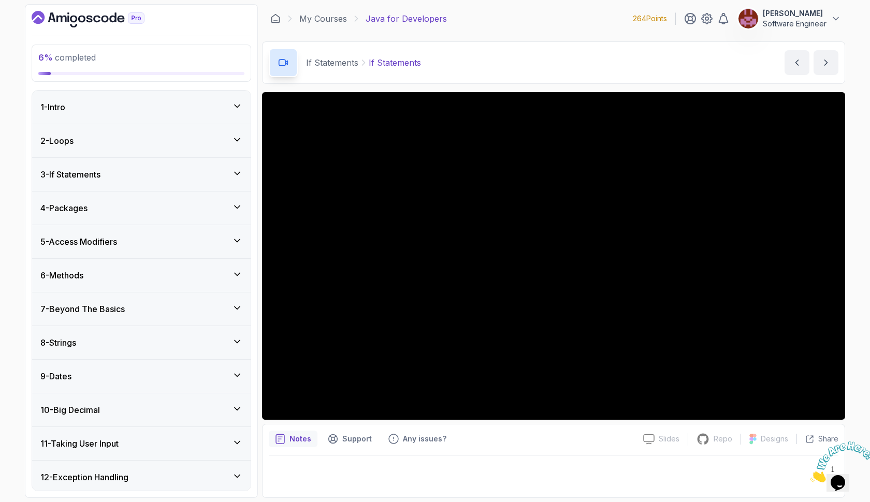
scroll to position [0, 0]
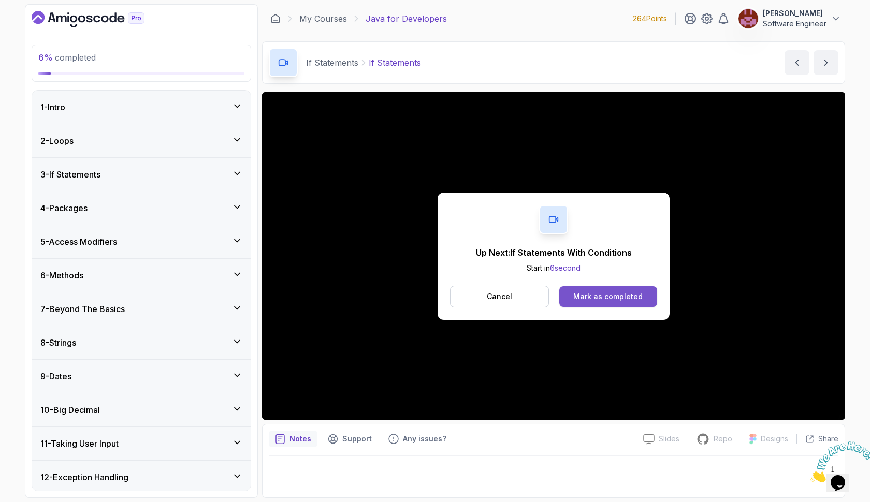
click at [615, 296] on div "Mark as completed" at bounding box center [607, 296] width 69 height 10
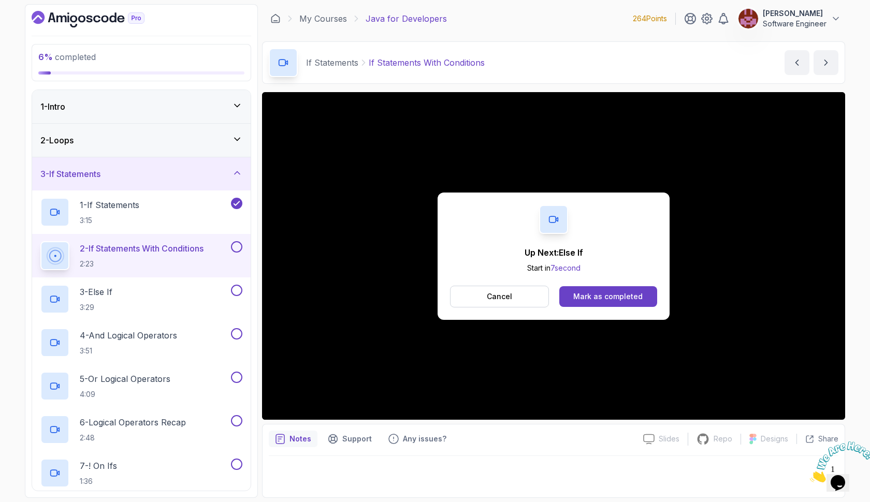
click at [615, 296] on div "Mark as completed" at bounding box center [607, 296] width 69 height 10
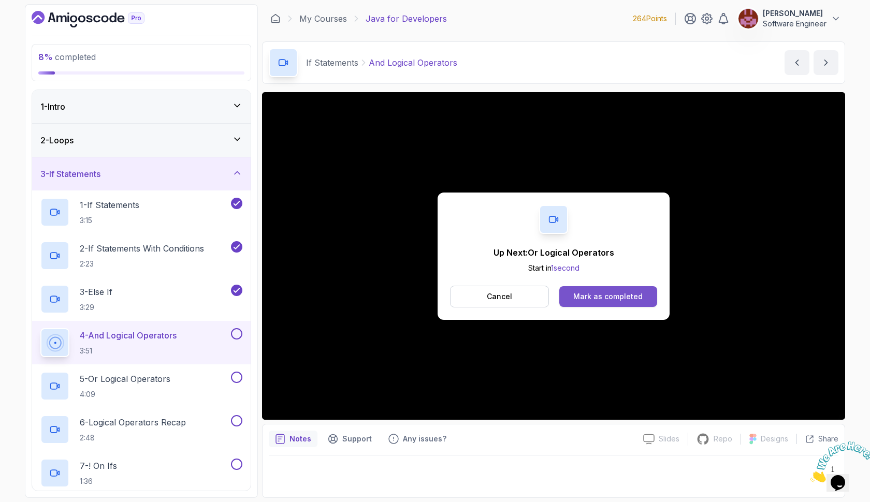
click at [610, 295] on div "Mark as completed" at bounding box center [607, 296] width 69 height 10
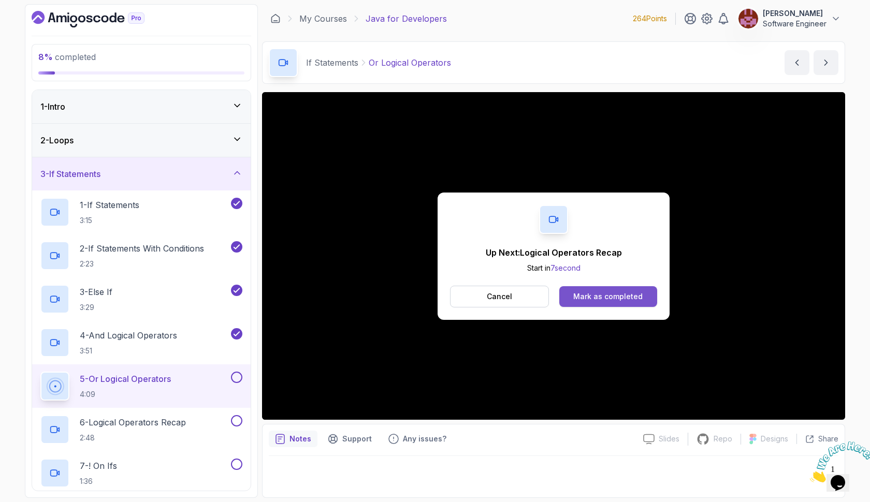
click at [568, 297] on button "Mark as completed" at bounding box center [608, 296] width 98 height 21
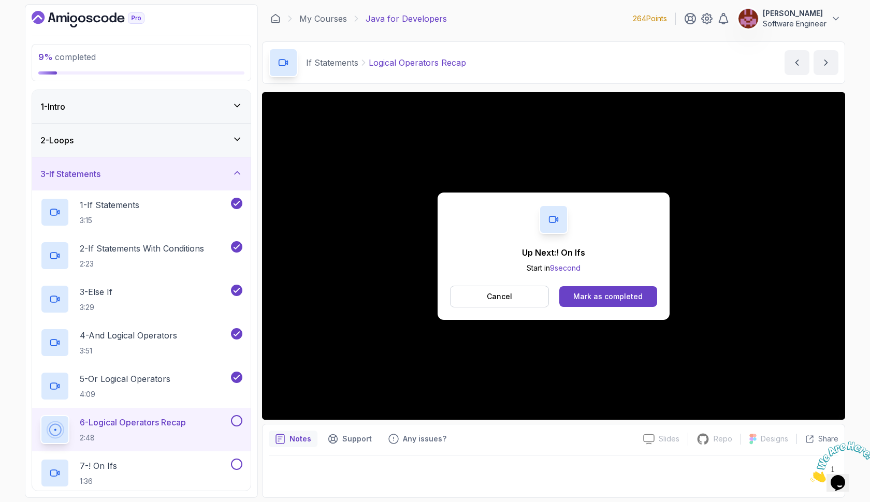
click at [568, 297] on button "Mark as completed" at bounding box center [608, 296] width 98 height 21
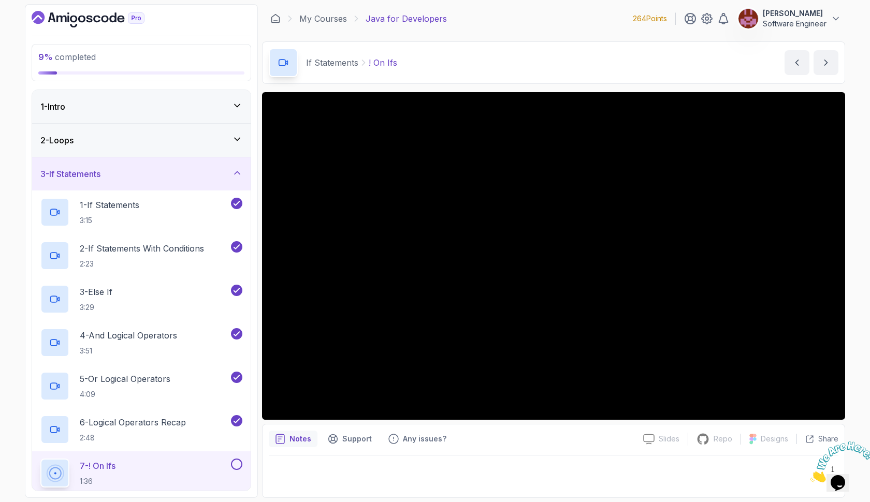
click at [489, 277] on div at bounding box center [553, 256] width 583 height 328
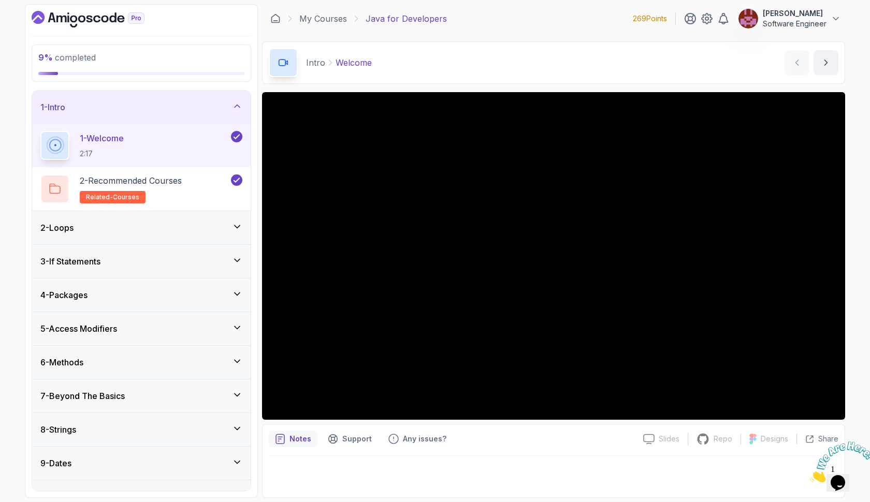
scroll to position [60, 0]
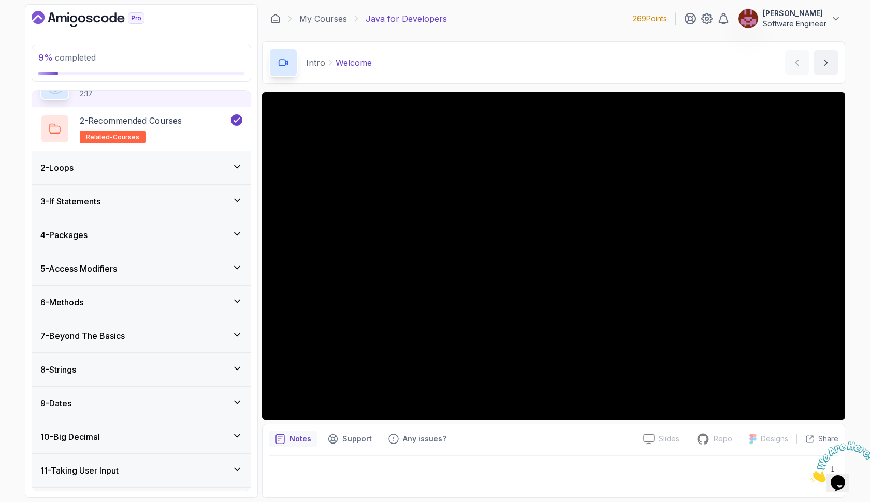
click at [127, 204] on div "3 - If Statements" at bounding box center [141, 201] width 202 height 12
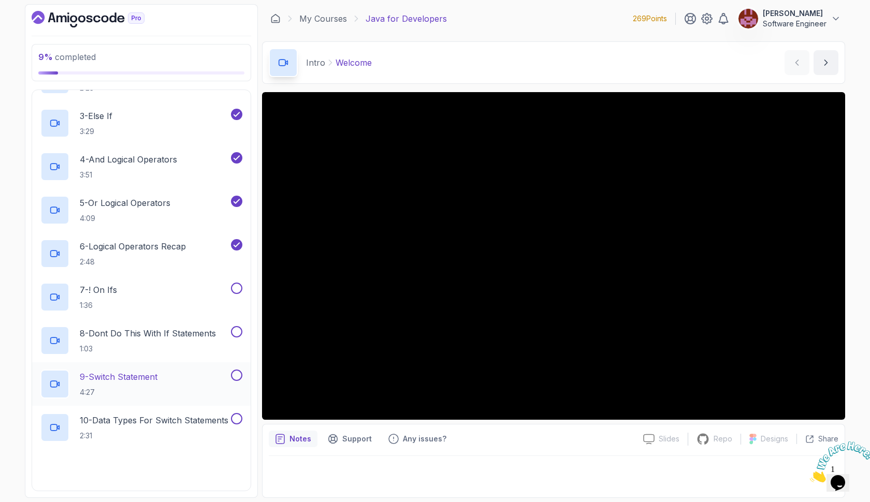
scroll to position [179, 0]
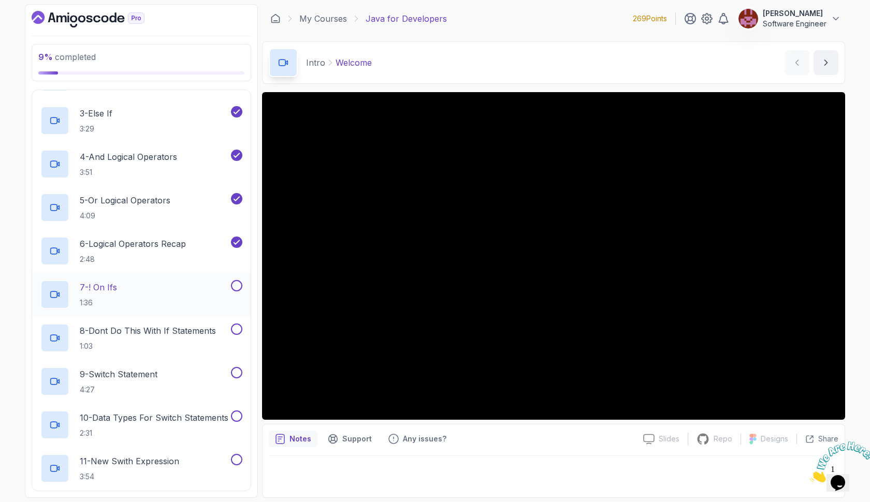
click at [129, 287] on div "7 - ! On Ifs 1:36" at bounding box center [134, 294] width 188 height 29
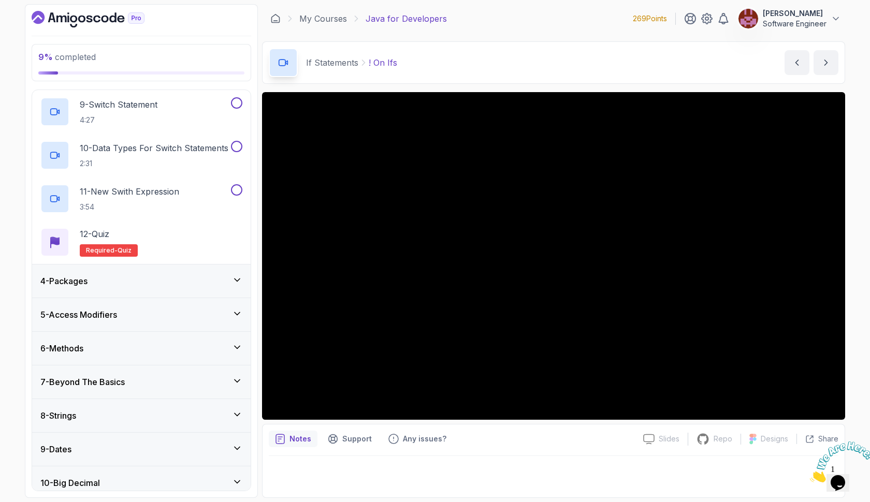
scroll to position [449, 0]
click at [130, 277] on div "4 - Packages" at bounding box center [141, 280] width 202 height 12
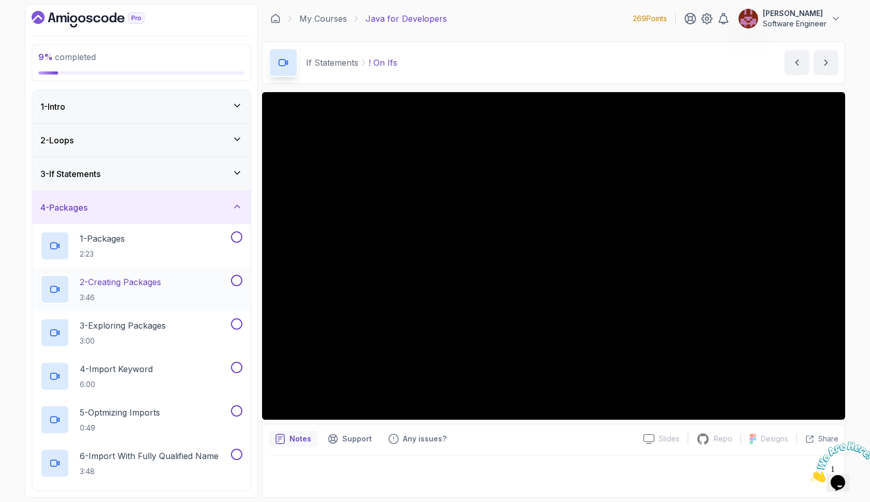
scroll to position [0, 0]
click at [121, 180] on div "3 - If Statements" at bounding box center [141, 174] width 202 height 12
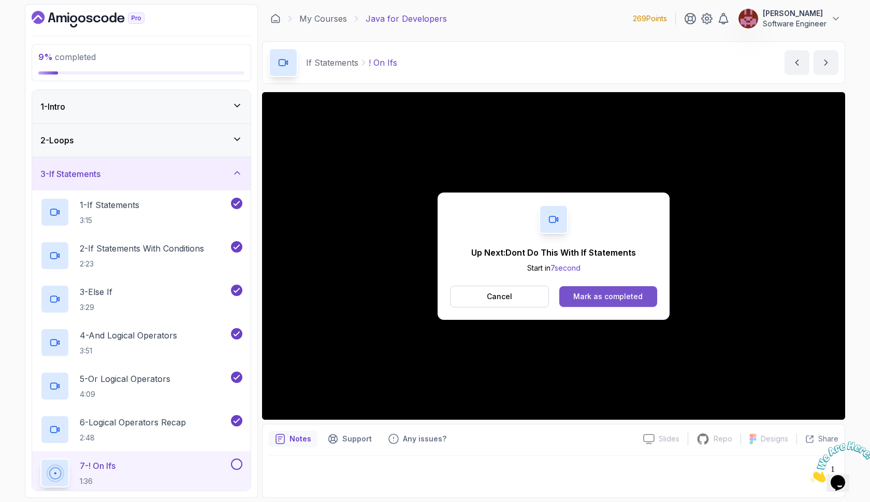
click at [601, 298] on div "Mark as completed" at bounding box center [607, 296] width 69 height 10
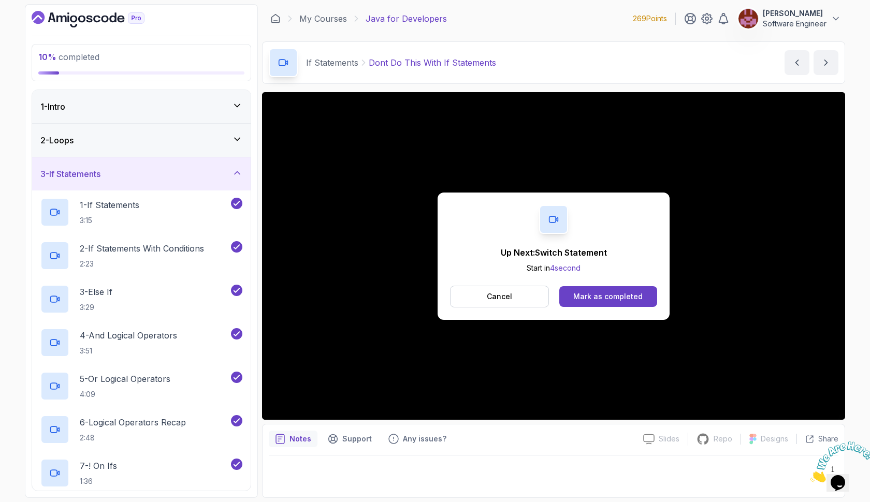
click at [601, 298] on div "Mark as completed" at bounding box center [607, 296] width 69 height 10
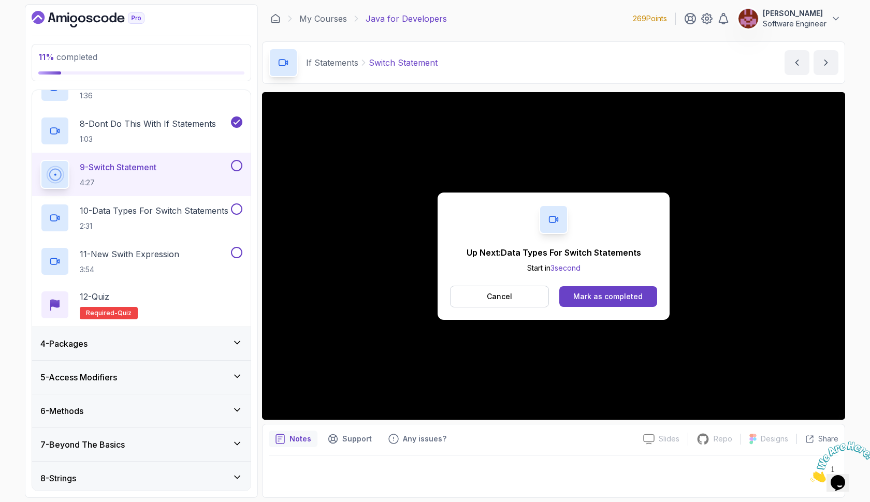
scroll to position [387, 0]
click at [594, 290] on button "Mark as completed" at bounding box center [608, 296] width 98 height 21
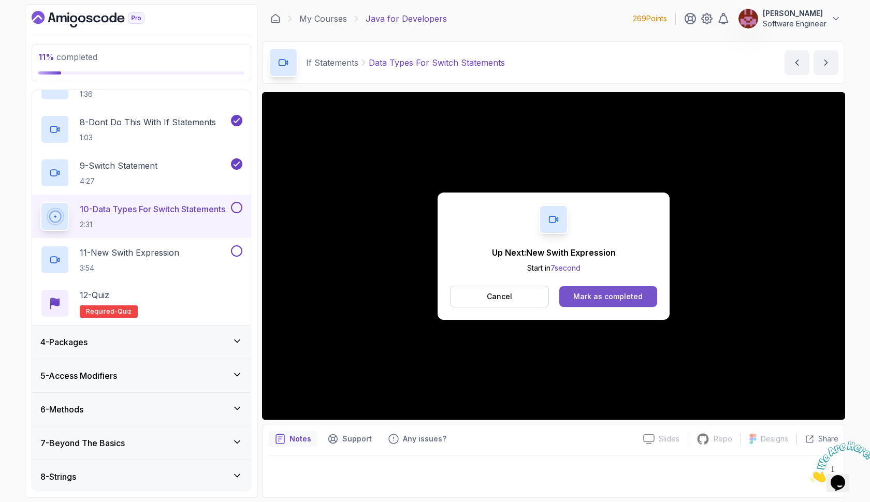
click at [602, 301] on div "Mark as completed" at bounding box center [607, 296] width 69 height 10
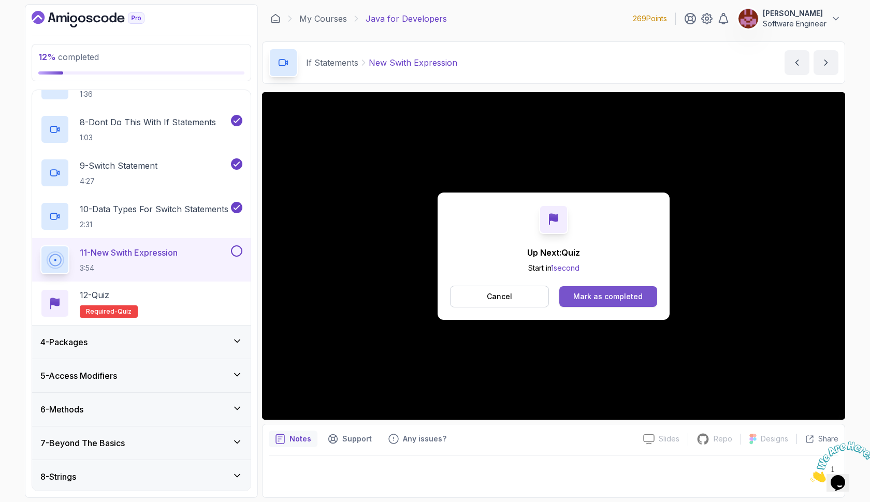
click at [606, 292] on div "Mark as completed" at bounding box center [607, 296] width 69 height 10
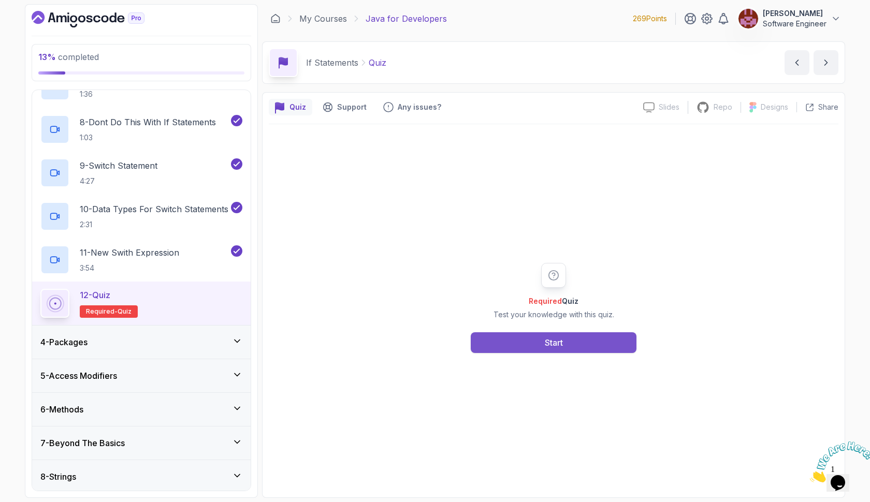
click at [573, 342] on button "Start" at bounding box center [554, 342] width 166 height 21
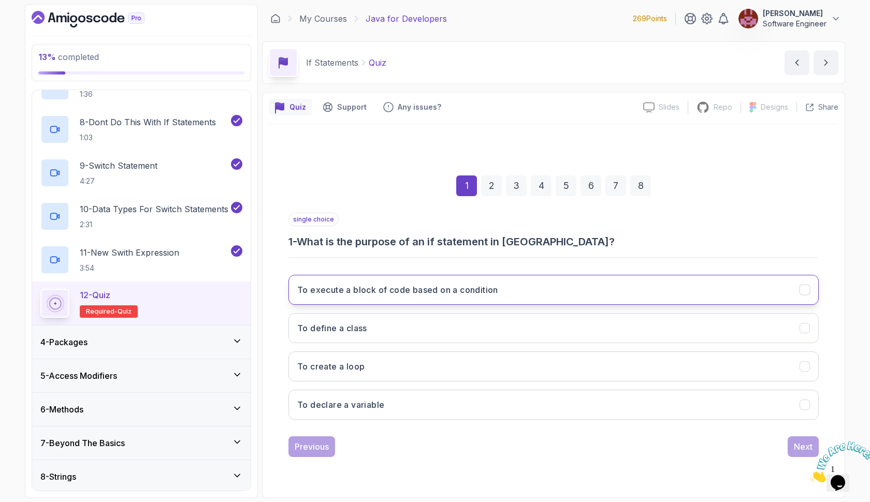
click at [561, 298] on button "To execute a block of code based on a condition" at bounding box center [553, 290] width 530 height 30
click at [810, 446] on div at bounding box center [838, 462] width 56 height 41
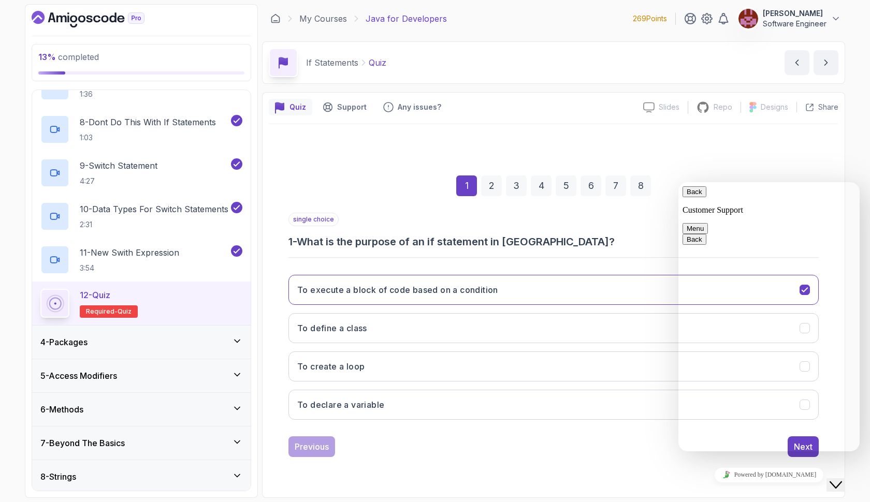
click at [852, 161] on div "13 % completed 1 - Intro 2 - Loops 3 - If Statements 1 - If Statements 3:15 2 -…" at bounding box center [435, 251] width 870 height 502
click at [801, 192] on div "Back Customer Support" at bounding box center [768, 200] width 173 height 28
click at [839, 479] on icon "Close Chat This icon closes the chat window." at bounding box center [835, 485] width 12 height 12
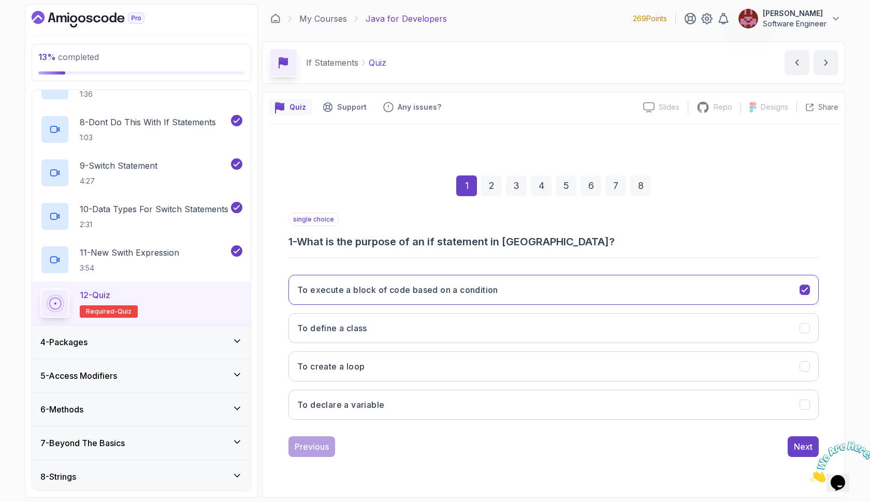
click at [810, 475] on icon "Close" at bounding box center [810, 479] width 0 height 9
click at [798, 438] on button "Next" at bounding box center [802, 446] width 31 height 21
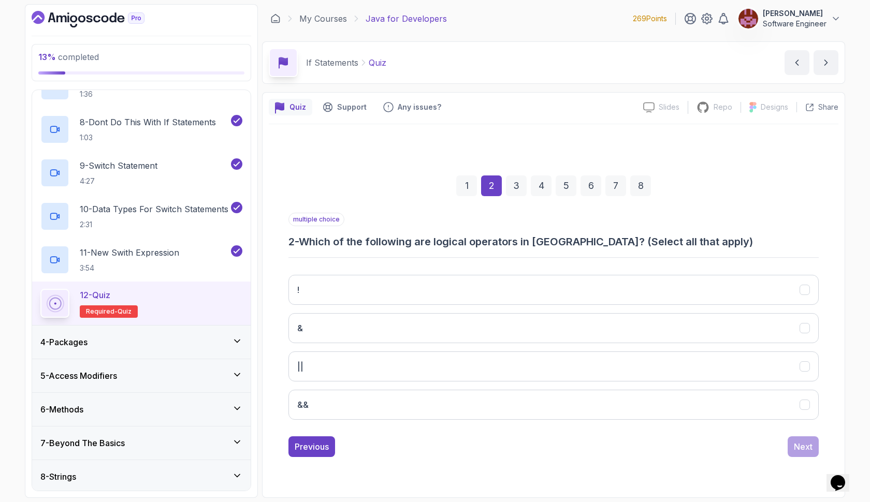
click at [665, 386] on div "! & || &&" at bounding box center [553, 348] width 530 height 162
click at [663, 399] on button "&&" at bounding box center [553, 405] width 530 height 30
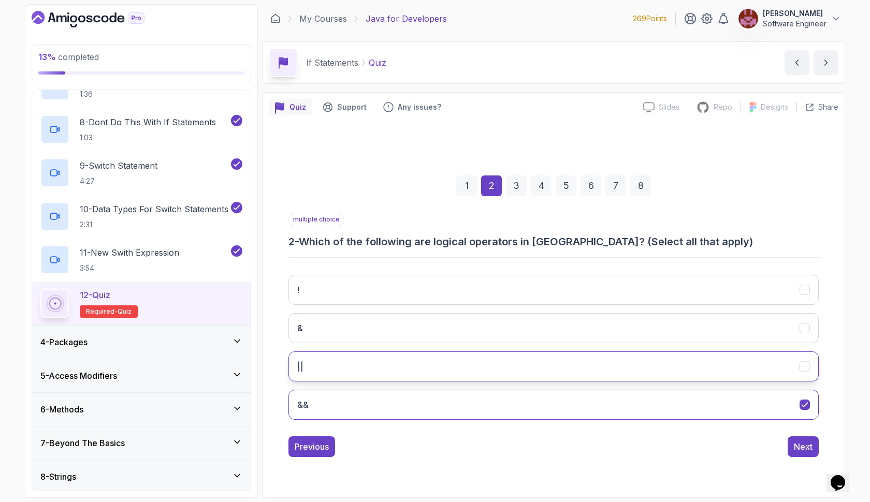
click at [654, 359] on button "||" at bounding box center [553, 366] width 530 height 30
click at [642, 276] on button "!" at bounding box center [553, 290] width 530 height 30
click at [797, 449] on div "Next" at bounding box center [803, 447] width 19 height 12
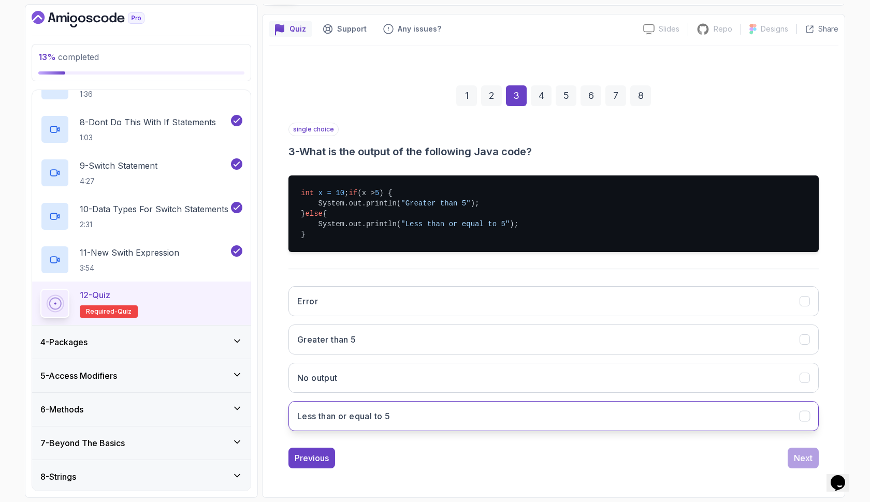
scroll to position [89, 0]
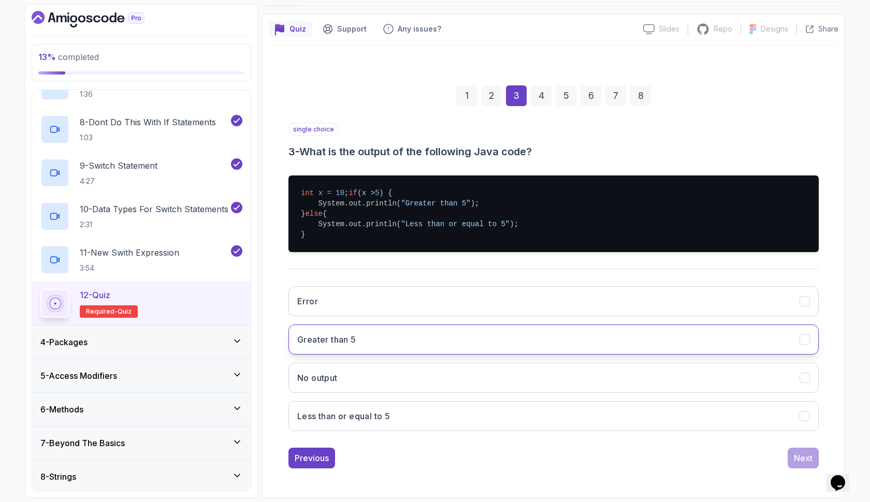
click at [670, 326] on button "Greater than 5" at bounding box center [553, 340] width 530 height 30
click at [802, 457] on div "Next" at bounding box center [803, 458] width 19 height 12
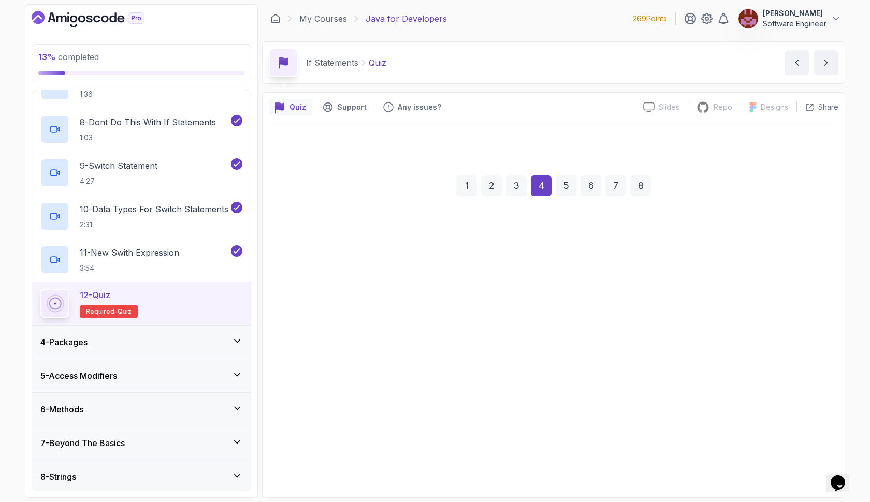
scroll to position [0, 0]
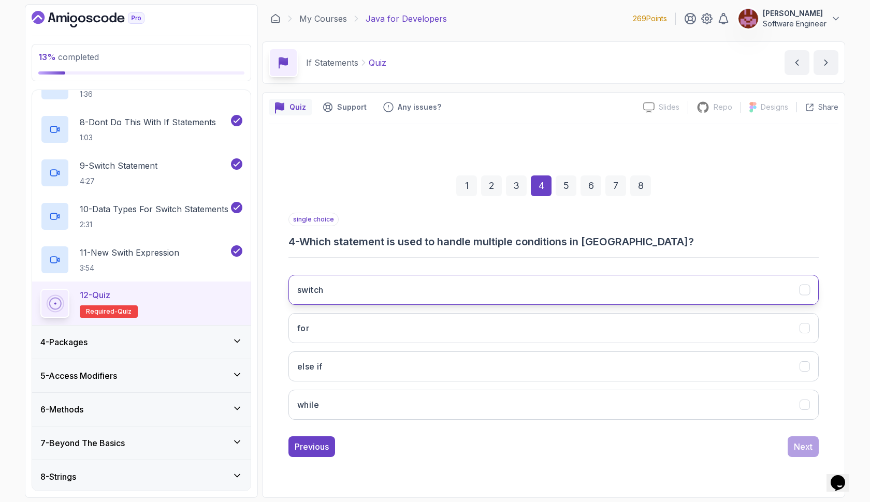
click at [614, 284] on button "switch" at bounding box center [553, 290] width 530 height 30
click at [798, 444] on div "Next" at bounding box center [803, 447] width 19 height 12
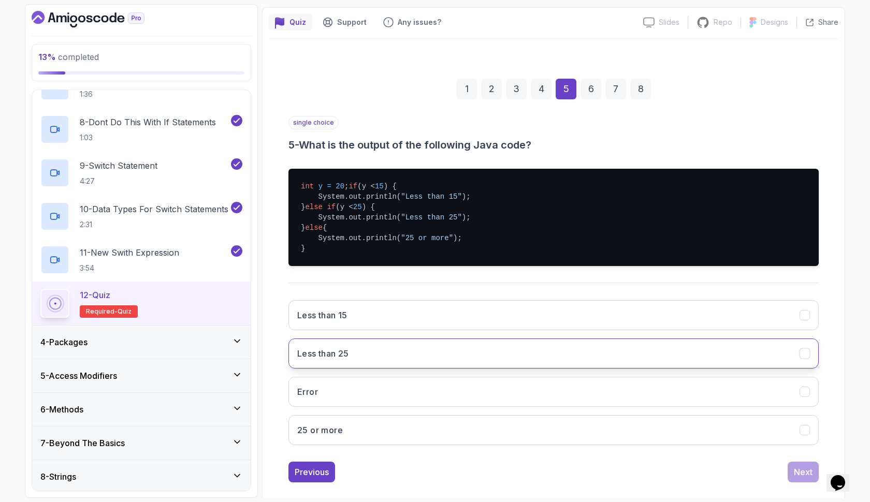
scroll to position [97, 0]
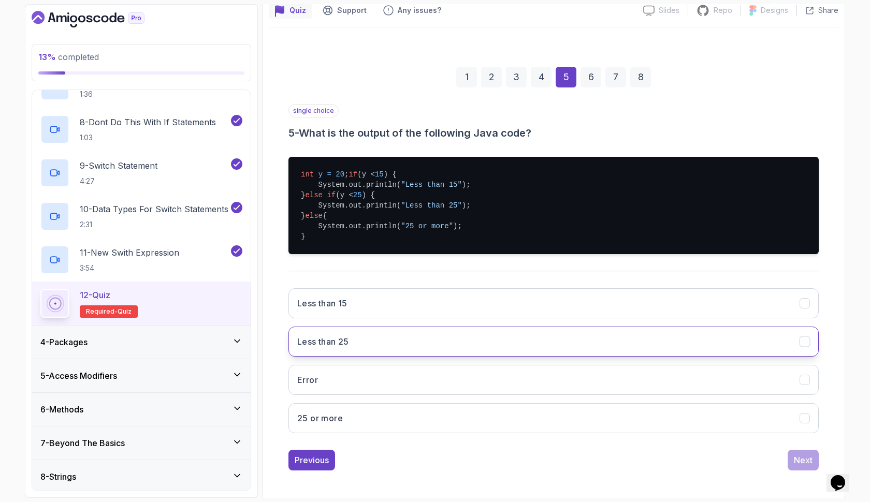
click at [741, 355] on button "Less than 25" at bounding box center [553, 342] width 530 height 30
click at [809, 466] on div "Next" at bounding box center [803, 460] width 19 height 12
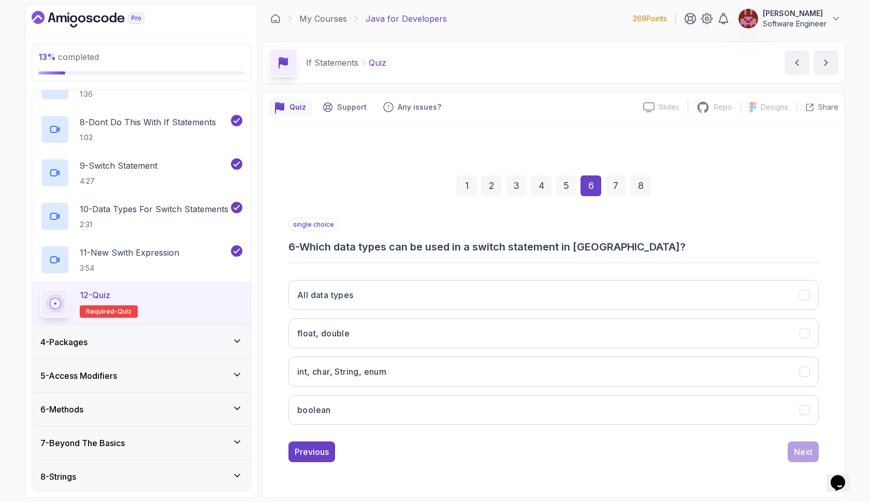
scroll to position [0, 0]
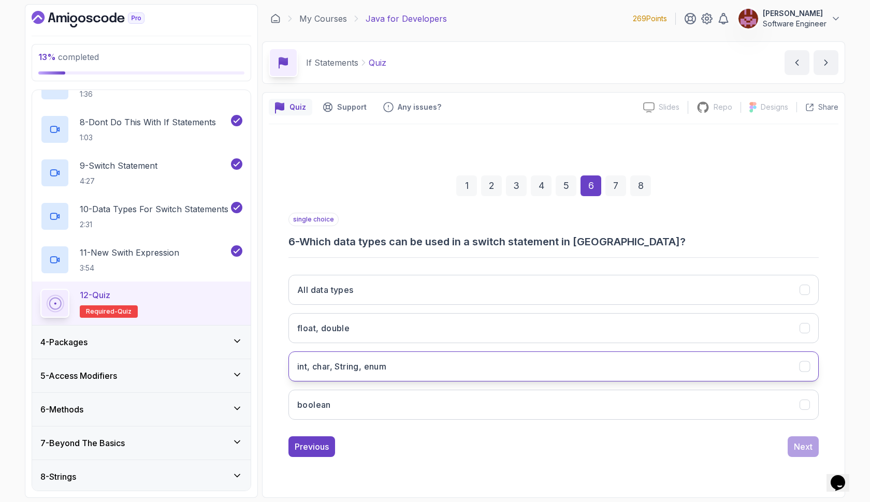
click at [671, 361] on button "int, char, String, enum" at bounding box center [553, 366] width 530 height 30
click at [805, 447] on div "Next" at bounding box center [803, 447] width 19 height 12
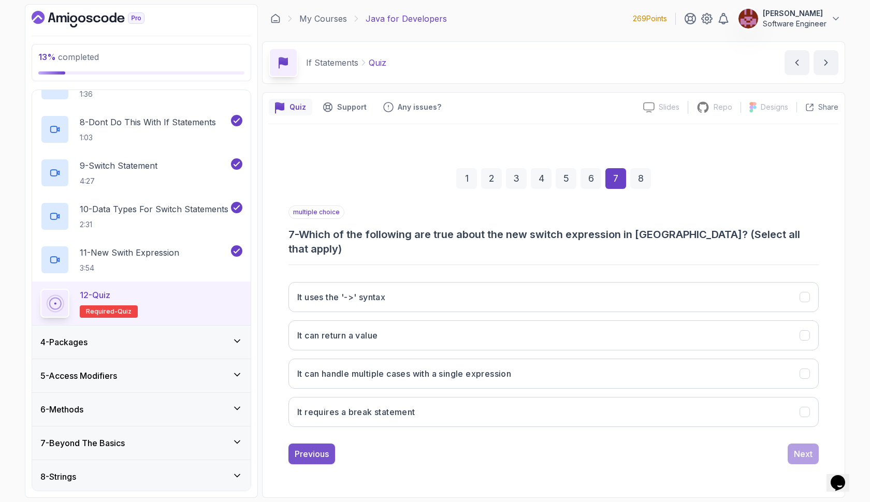
click at [325, 452] on div "Previous" at bounding box center [312, 454] width 34 height 12
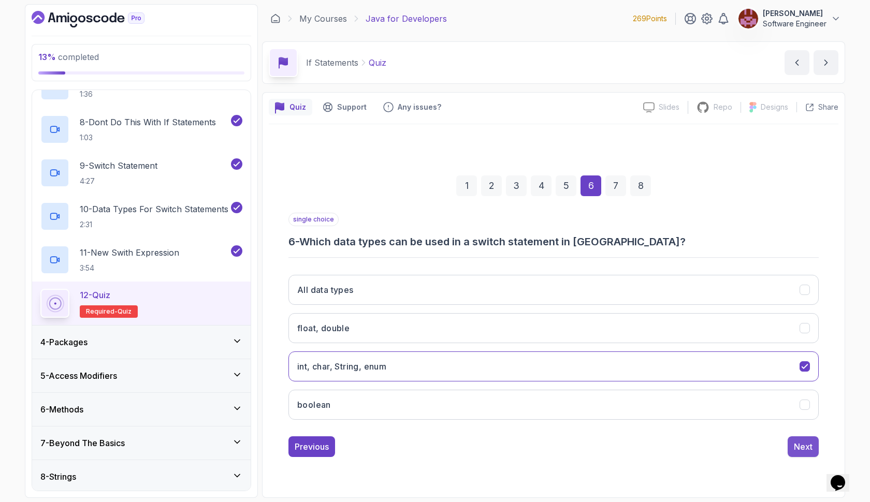
click at [807, 453] on button "Next" at bounding box center [802, 446] width 31 height 21
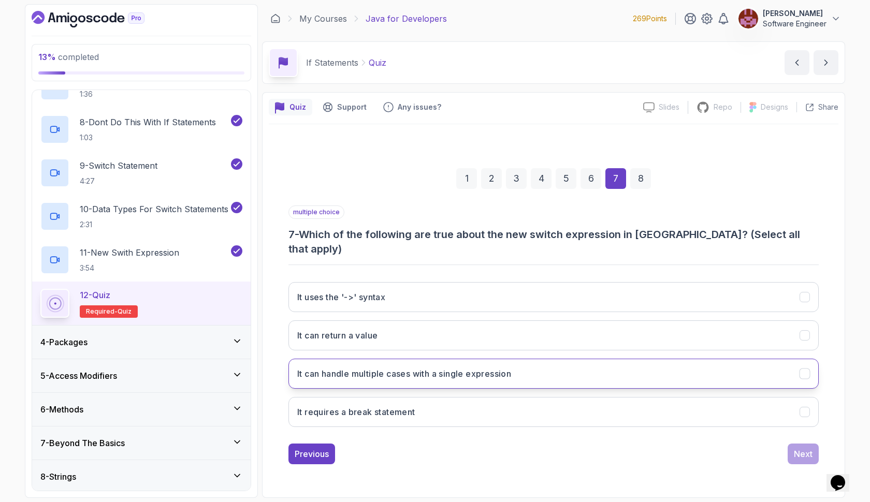
click at [517, 363] on button "It can handle multiple cases with a single expression" at bounding box center [553, 374] width 530 height 30
click at [516, 388] on div "It uses the '->' syntax It can return a value It can handle multiple cases with…" at bounding box center [553, 355] width 530 height 162
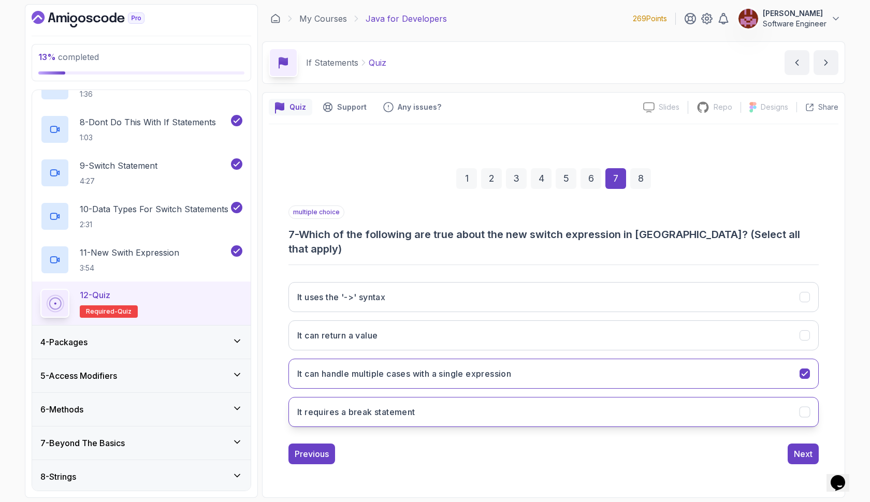
click at [518, 401] on button "It requires a break statement" at bounding box center [553, 412] width 530 height 30
click at [518, 320] on button "It can return a value" at bounding box center [553, 335] width 530 height 30
click at [808, 330] on div "It can return a value" at bounding box center [804, 335] width 11 height 11
click at [799, 448] on div "Next" at bounding box center [803, 454] width 19 height 12
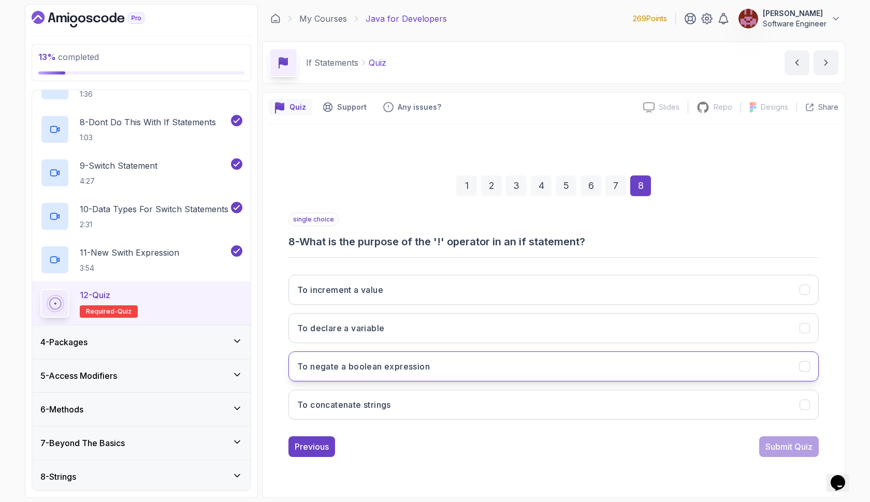
click at [689, 356] on button "To negate a boolean expression" at bounding box center [553, 366] width 530 height 30
click at [782, 444] on div "Submit Quiz" at bounding box center [788, 447] width 47 height 12
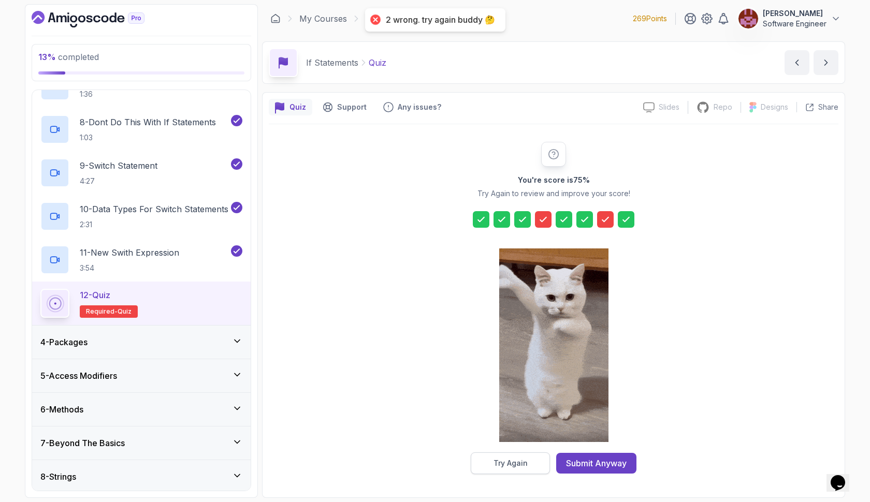
click at [519, 467] on div "Try Again" at bounding box center [510, 463] width 34 height 10
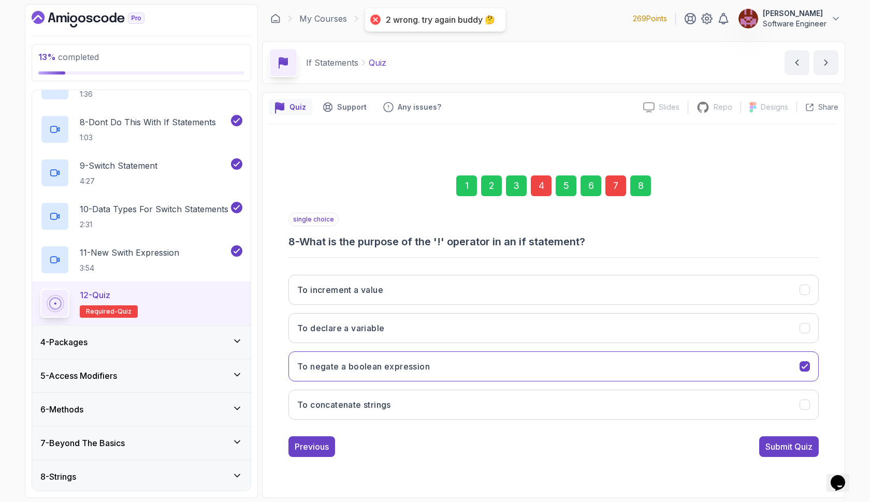
click at [533, 185] on div "4" at bounding box center [541, 185] width 21 height 21
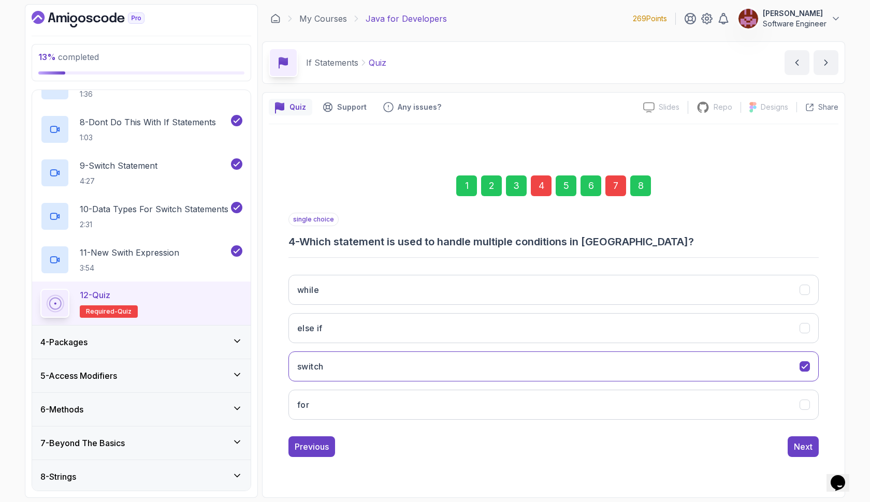
click at [521, 309] on div "while else if switch for" at bounding box center [553, 348] width 530 height 162
click at [519, 315] on button "else if" at bounding box center [553, 328] width 530 height 30
click at [610, 181] on div "7" at bounding box center [615, 185] width 21 height 21
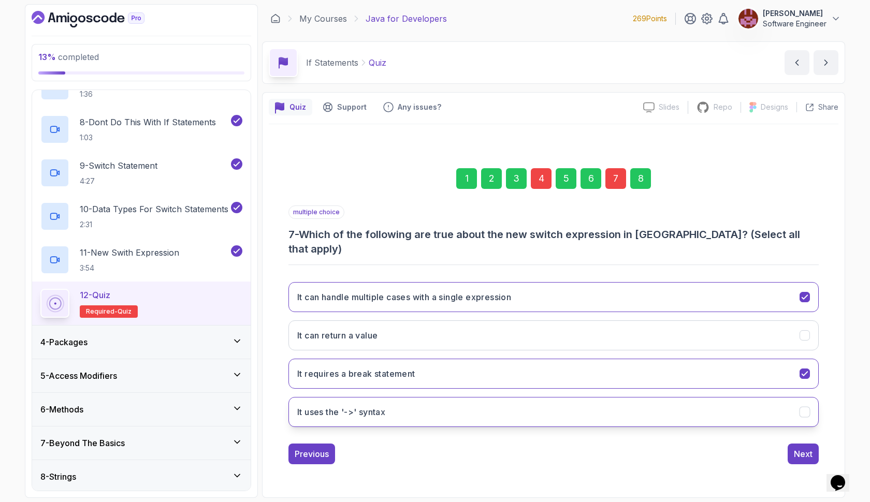
click at [531, 397] on button "It uses the '->' syntax" at bounding box center [553, 412] width 530 height 30
click at [643, 185] on div "8" at bounding box center [640, 178] width 21 height 21
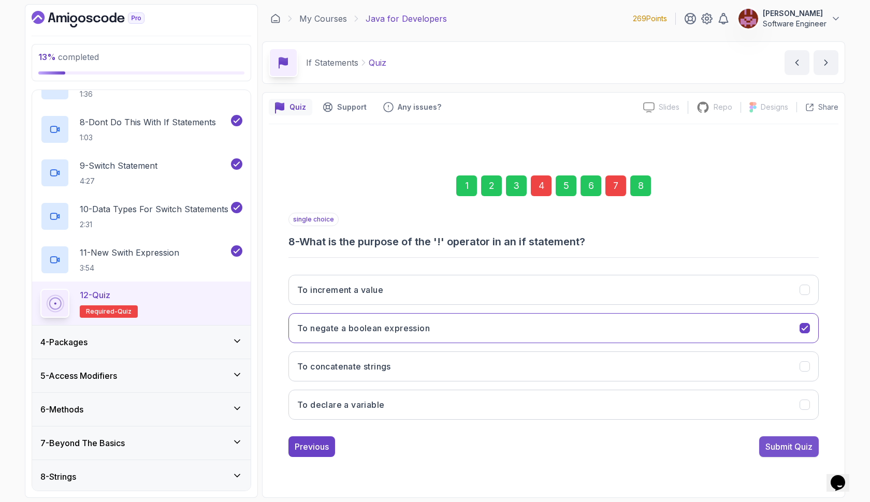
click at [776, 443] on div "Submit Quiz" at bounding box center [788, 447] width 47 height 12
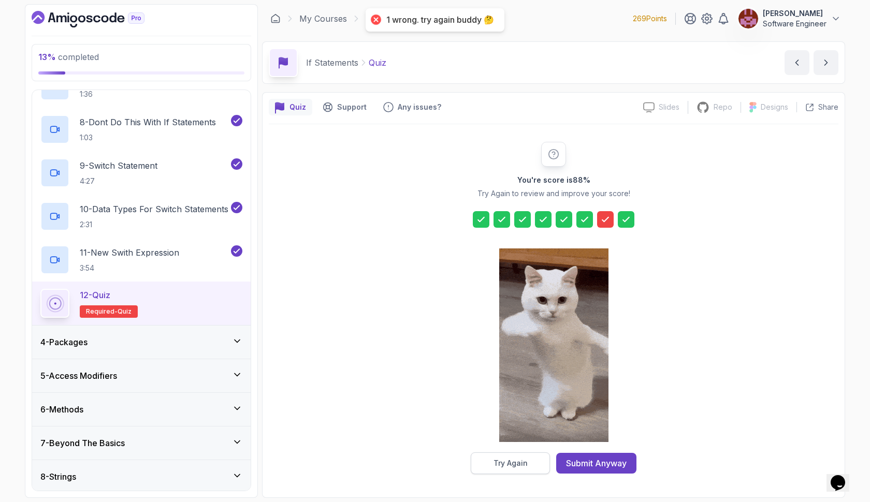
click at [501, 455] on button "Try Again" at bounding box center [510, 463] width 79 height 22
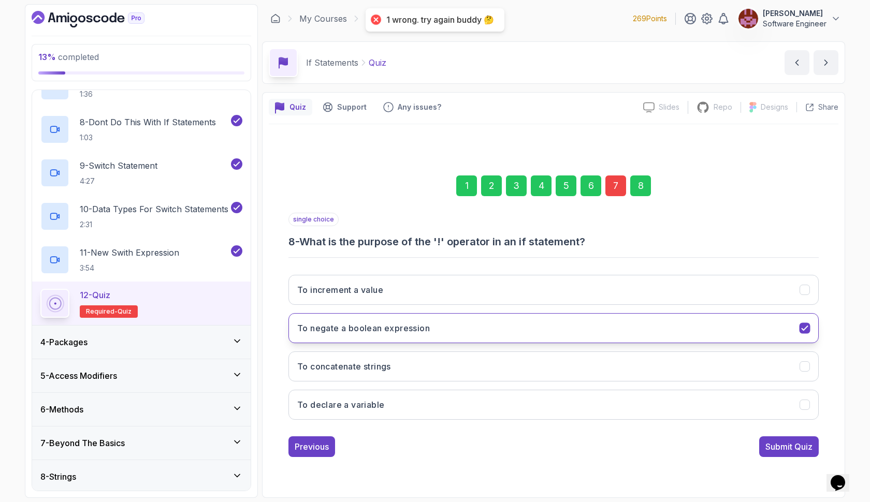
click at [554, 314] on button "To negate a boolean expression" at bounding box center [553, 328] width 530 height 30
click at [613, 190] on div "7" at bounding box center [615, 185] width 21 height 21
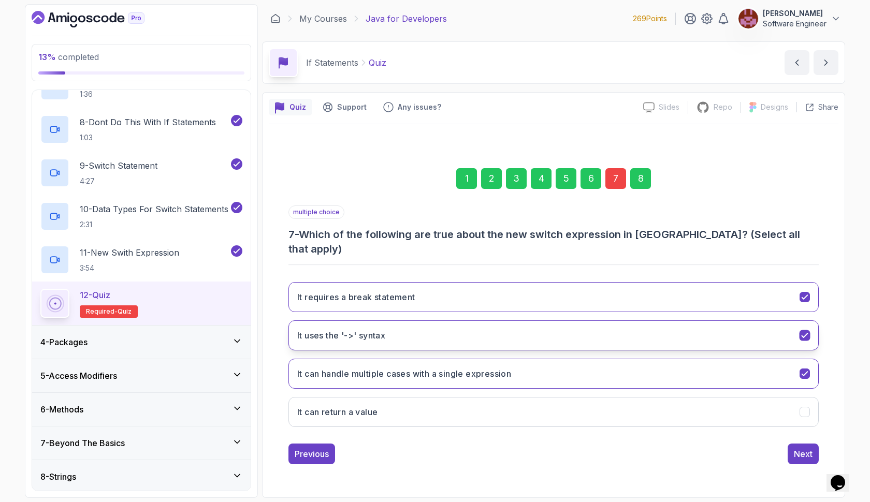
click at [574, 327] on button "It uses the '->' syntax" at bounding box center [553, 335] width 530 height 30
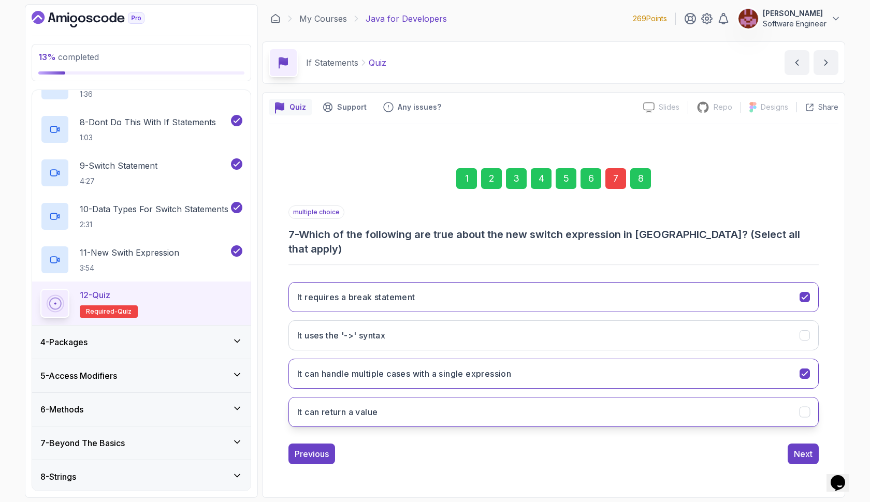
click at [554, 397] on button "It can return a value" at bounding box center [553, 412] width 530 height 30
click at [641, 189] on div "8" at bounding box center [640, 178] width 21 height 21
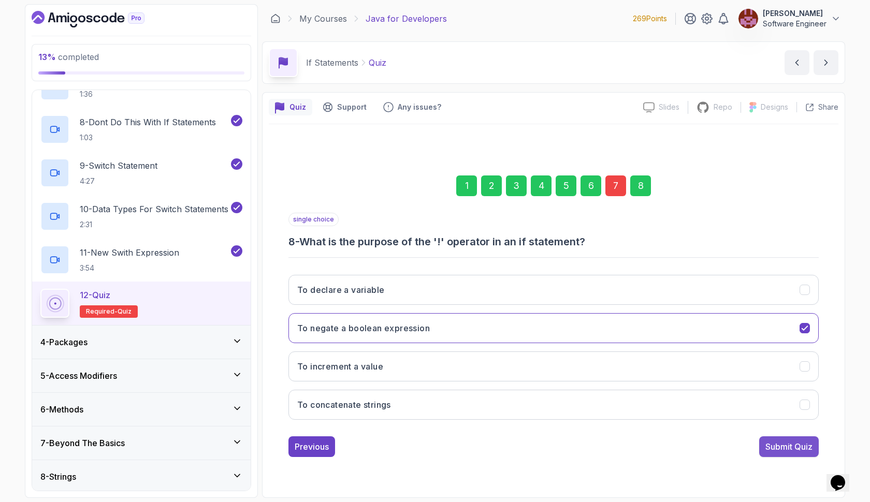
click at [765, 439] on button "Submit Quiz" at bounding box center [789, 446] width 60 height 21
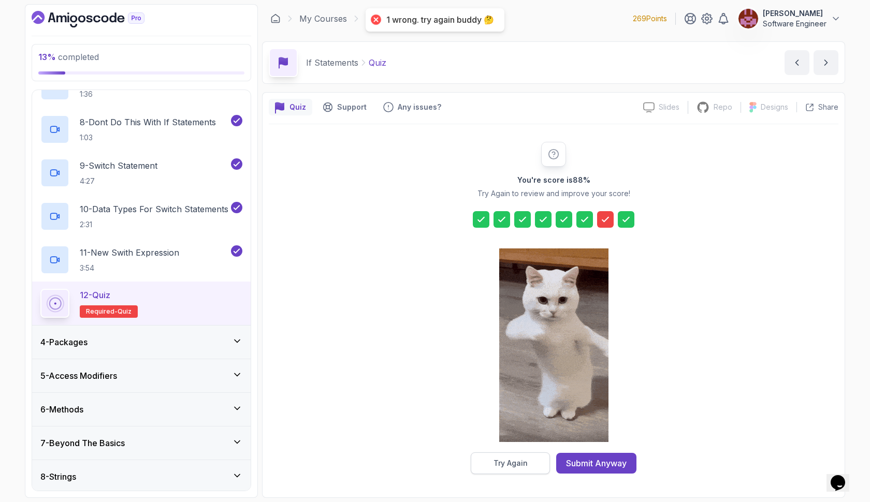
click at [531, 466] on button "Try Again" at bounding box center [510, 463] width 79 height 22
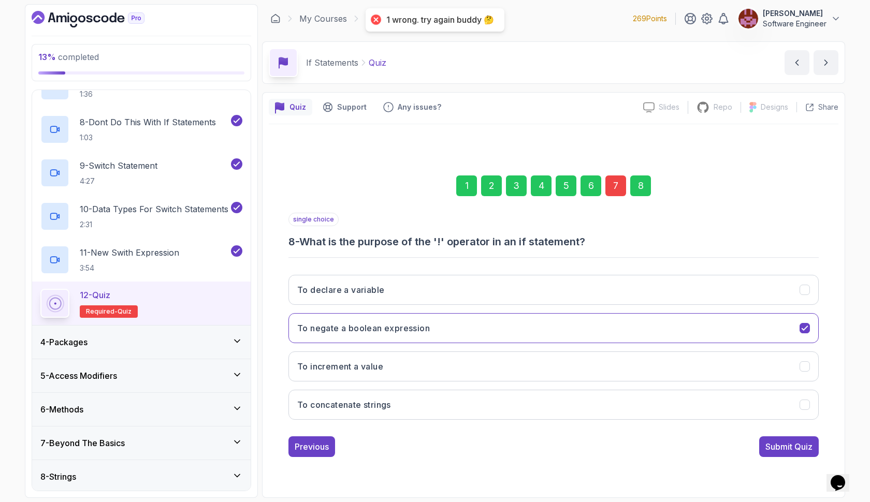
click at [612, 185] on div "7" at bounding box center [615, 185] width 21 height 21
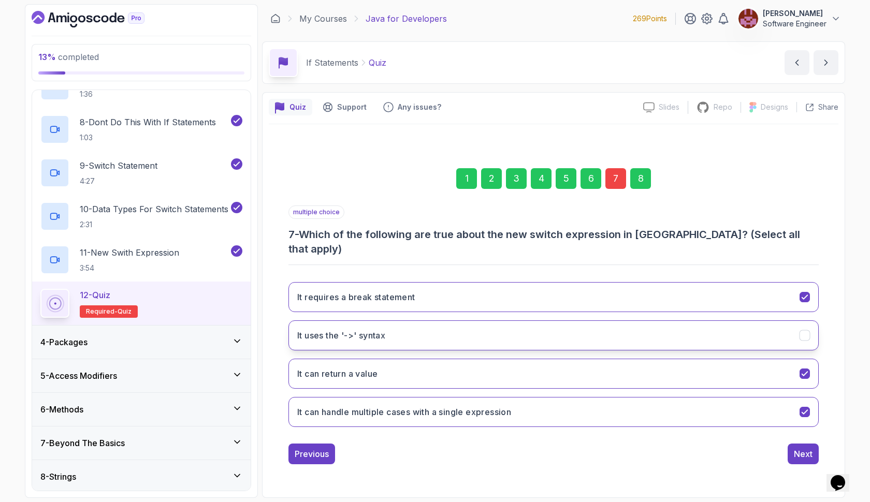
click at [552, 331] on button "It uses the '->' syntax" at bounding box center [553, 335] width 530 height 30
click at [807, 448] on div "Next" at bounding box center [803, 454] width 19 height 12
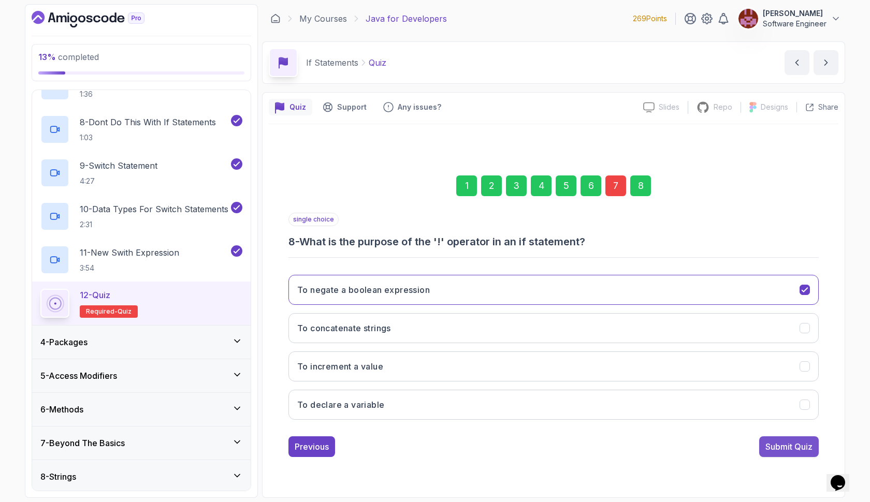
click at [798, 450] on div "Submit Quiz" at bounding box center [788, 447] width 47 height 12
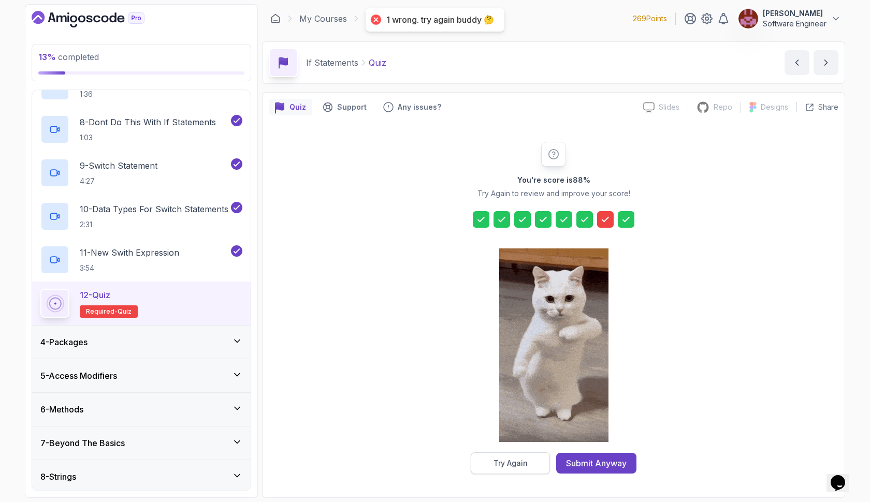
click at [525, 466] on div "Try Again" at bounding box center [510, 463] width 34 height 10
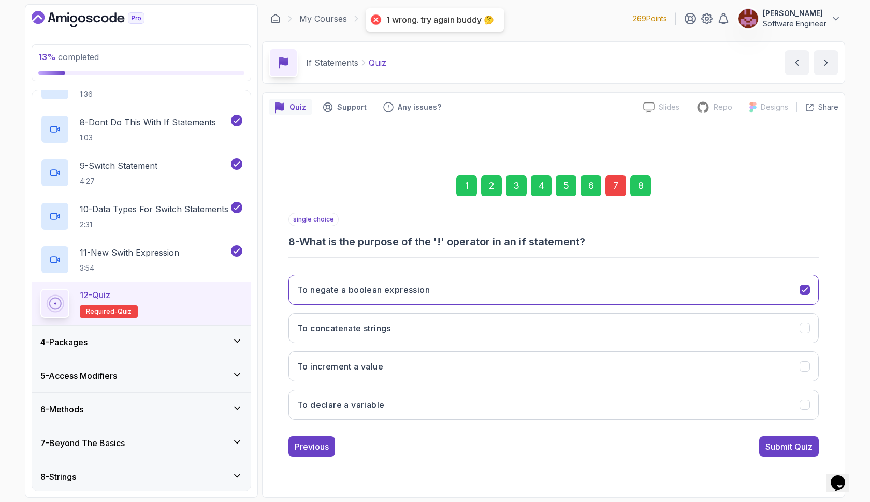
click at [617, 181] on div "7" at bounding box center [615, 185] width 21 height 21
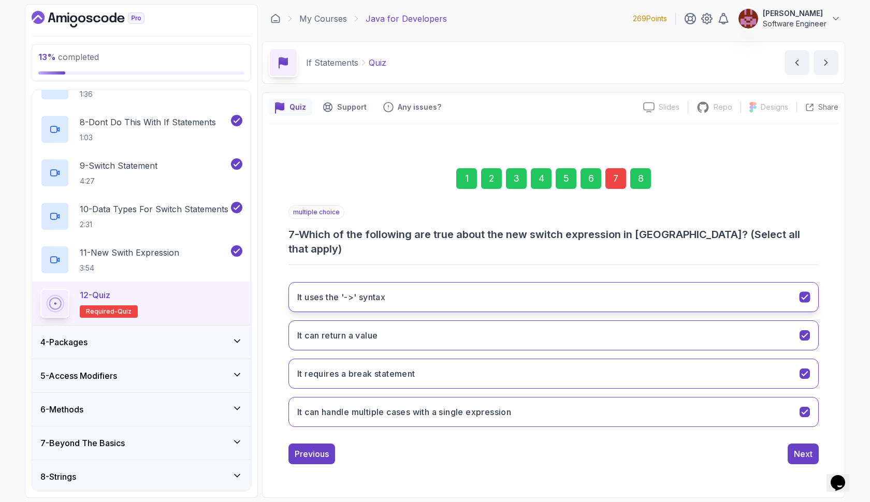
click at [545, 282] on button "It uses the '->' syntax" at bounding box center [553, 297] width 530 height 30
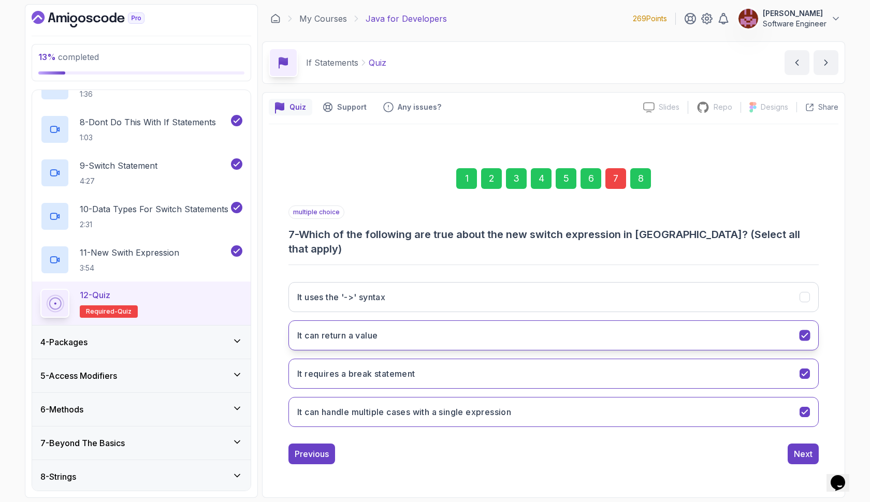
click at [538, 323] on button "It can return a value" at bounding box center [553, 335] width 530 height 30
click at [524, 397] on button "It can handle multiple cases with a single expression" at bounding box center [553, 412] width 530 height 30
click at [516, 307] on div "It uses the '->' syntax It can return a value It requires a break statement It …" at bounding box center [553, 355] width 530 height 162
click at [514, 320] on button "It can return a value" at bounding box center [553, 335] width 530 height 30
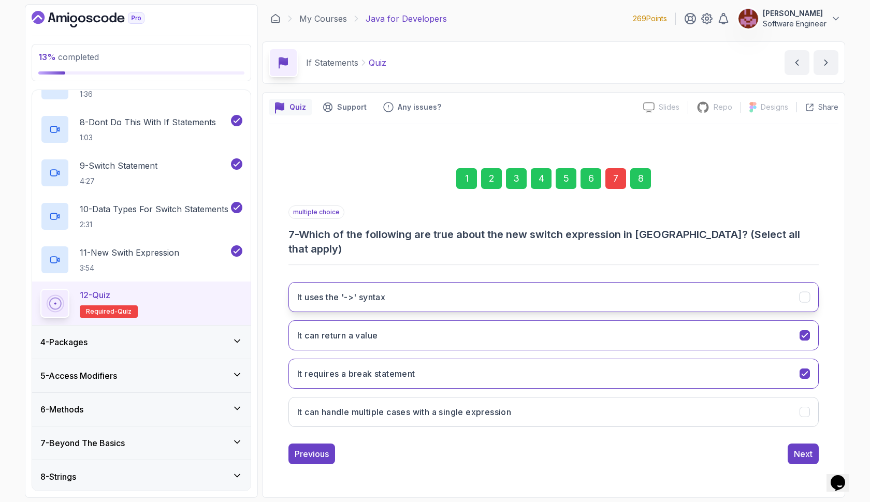
click at [521, 282] on button "It uses the '->' syntax" at bounding box center [553, 297] width 530 height 30
click at [808, 448] on div "Next" at bounding box center [803, 454] width 19 height 12
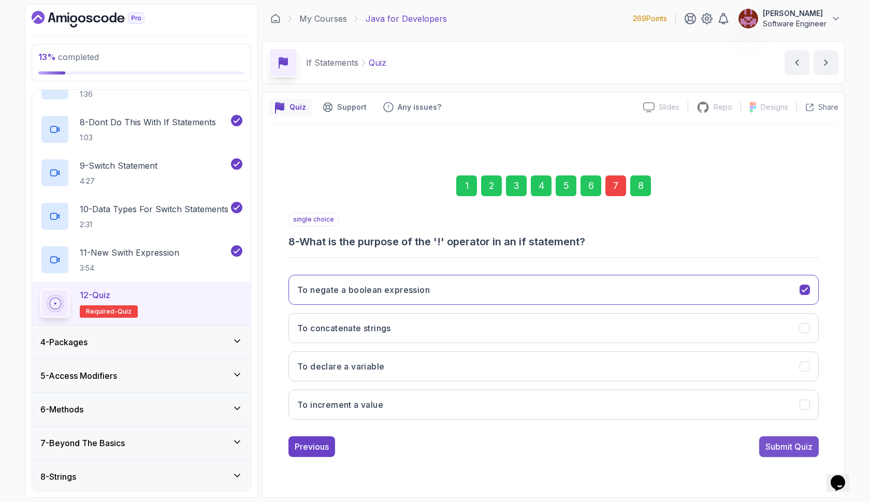
click at [798, 445] on div "Submit Quiz" at bounding box center [788, 447] width 47 height 12
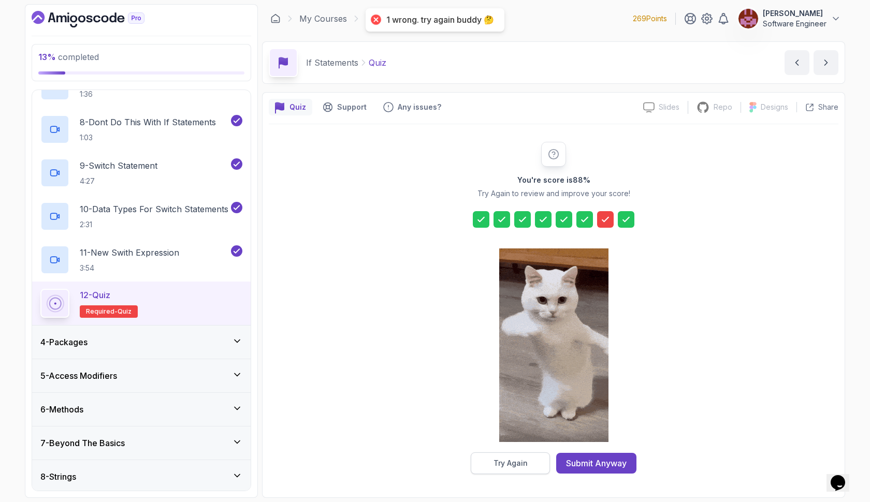
click at [536, 456] on button "Try Again" at bounding box center [510, 463] width 79 height 22
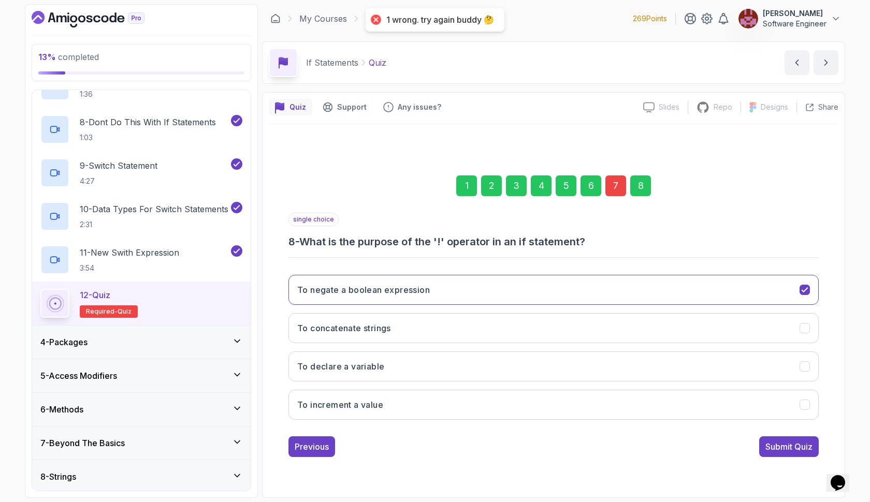
click at [611, 181] on div "7" at bounding box center [615, 185] width 21 height 21
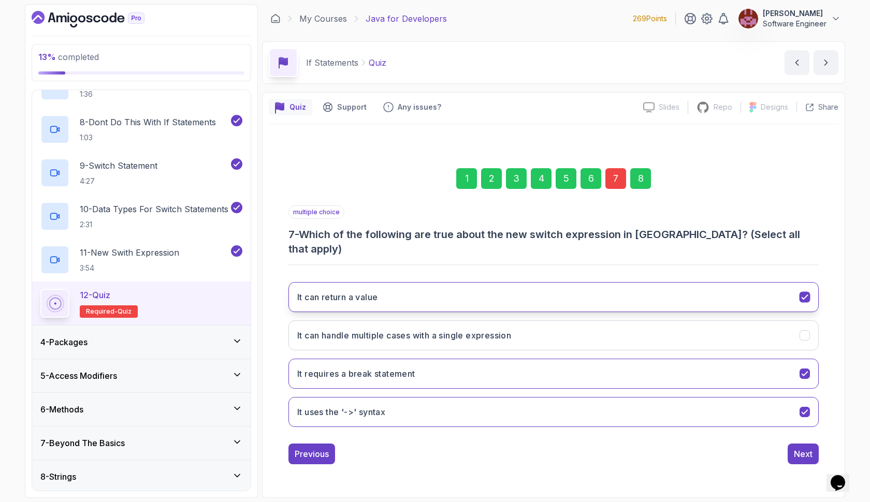
click at [561, 282] on button "It can return a value" at bounding box center [553, 297] width 530 height 30
click at [799, 448] on div "Next" at bounding box center [803, 454] width 19 height 12
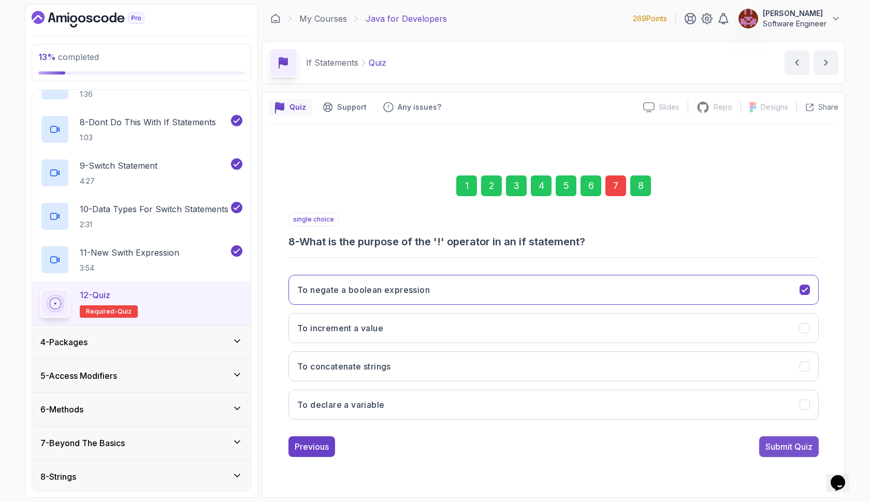
click at [800, 445] on div "Submit Quiz" at bounding box center [788, 447] width 47 height 12
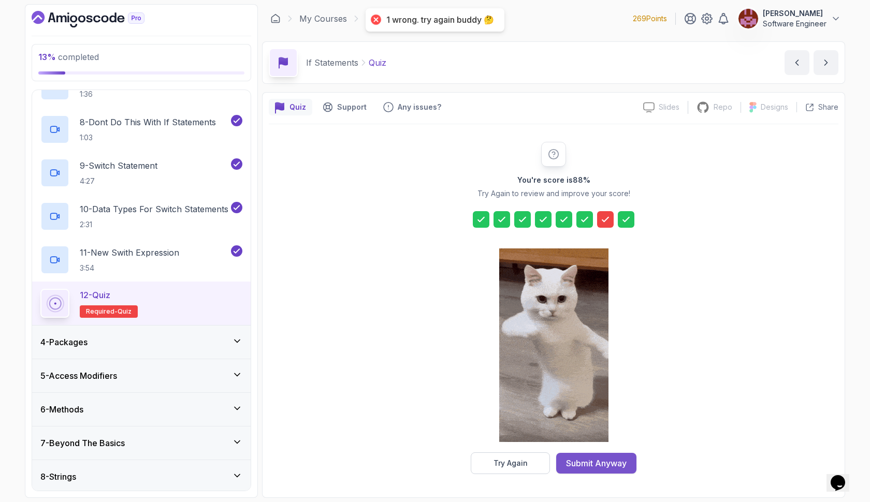
click at [587, 464] on div "Submit Anyway" at bounding box center [596, 463] width 61 height 12
